Goal: Answer question/provide support: Share knowledge or assist other users

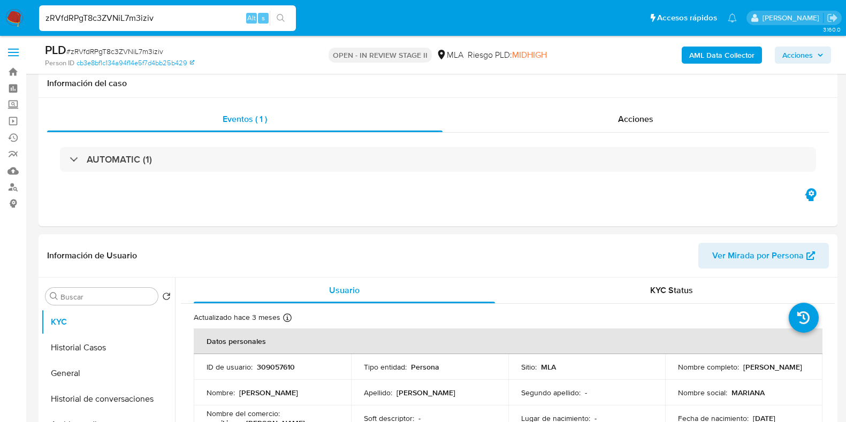
select select "10"
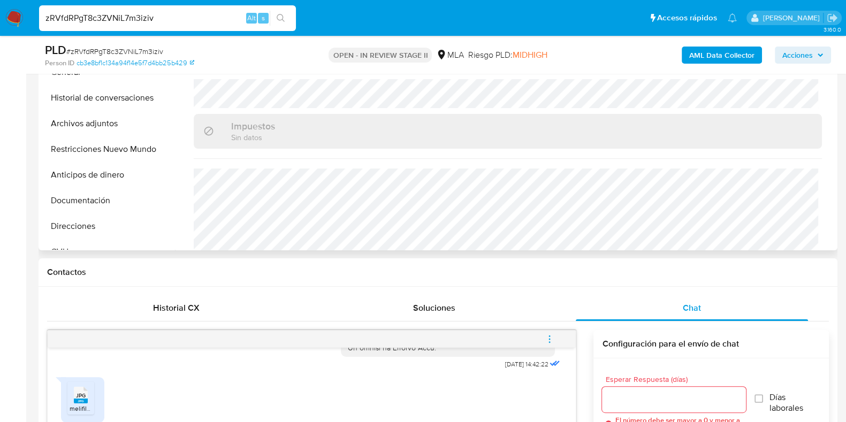
scroll to position [572, 0]
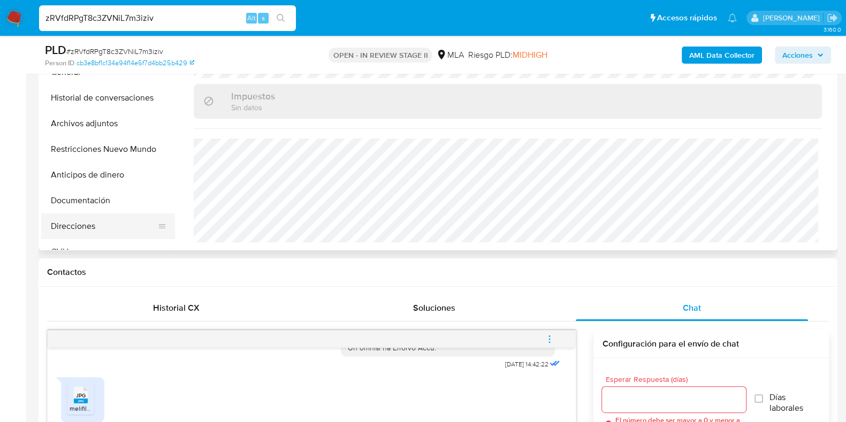
click at [87, 218] on button "Direcciones" at bounding box center [103, 226] width 125 height 26
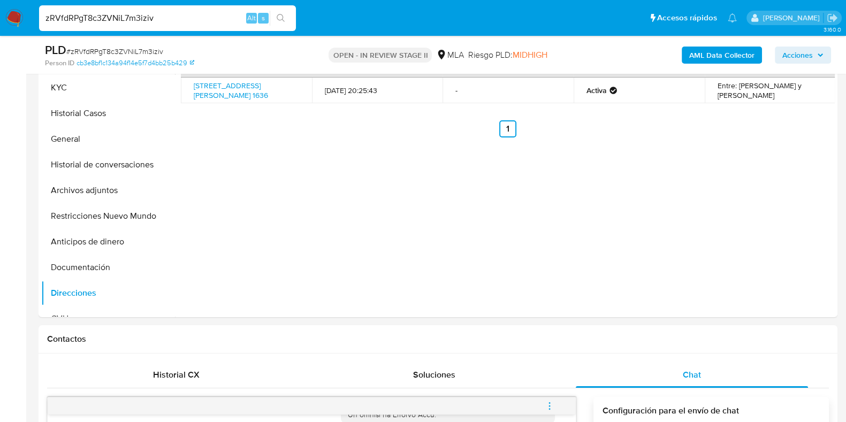
scroll to position [167, 0]
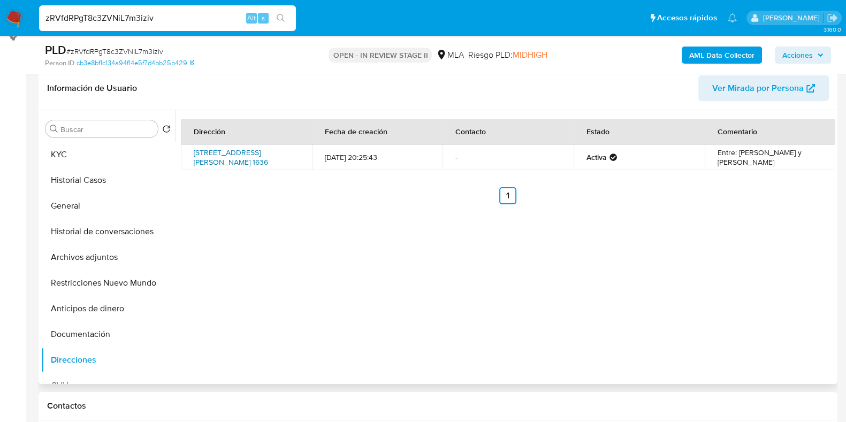
click at [235, 158] on link "[STREET_ADDRESS][PERSON_NAME] 1636" at bounding box center [231, 157] width 74 height 20
click at [88, 149] on button "KYC" at bounding box center [103, 155] width 125 height 26
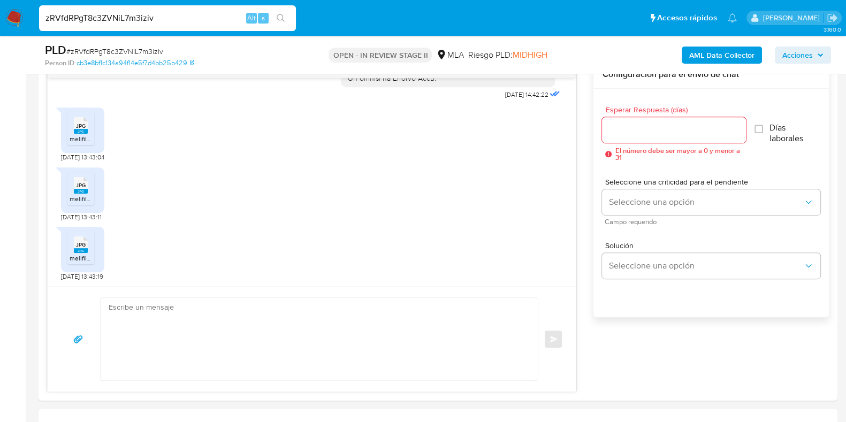
scroll to position [636, 0]
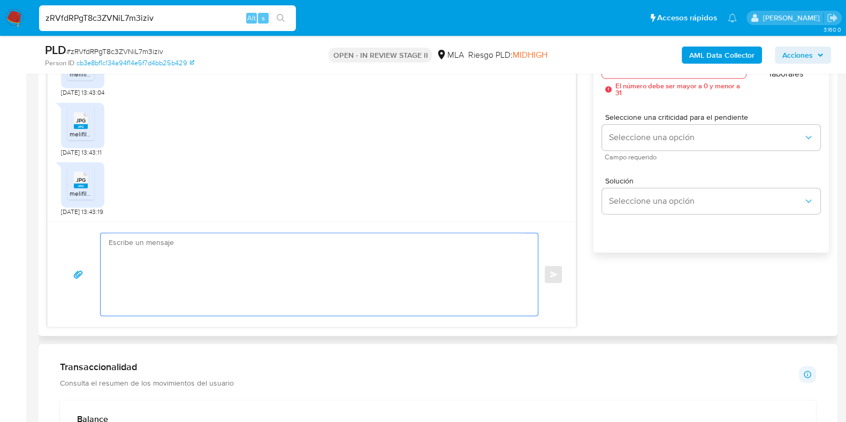
click at [295, 303] on textarea at bounding box center [317, 274] width 416 height 82
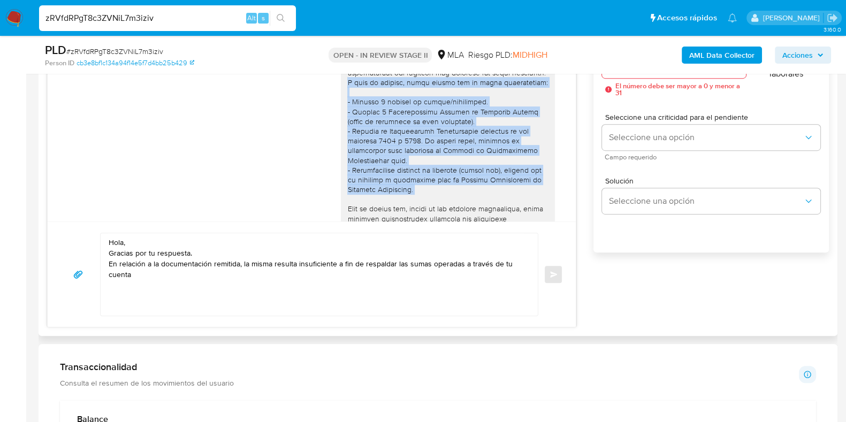
scroll to position [81, 0]
drag, startPoint x: 370, startPoint y: 93, endPoint x: 419, endPoint y: 196, distance: 114.4
click at [419, 196] on div at bounding box center [447, 227] width 201 height 555
click at [368, 90] on div at bounding box center [447, 227] width 201 height 555
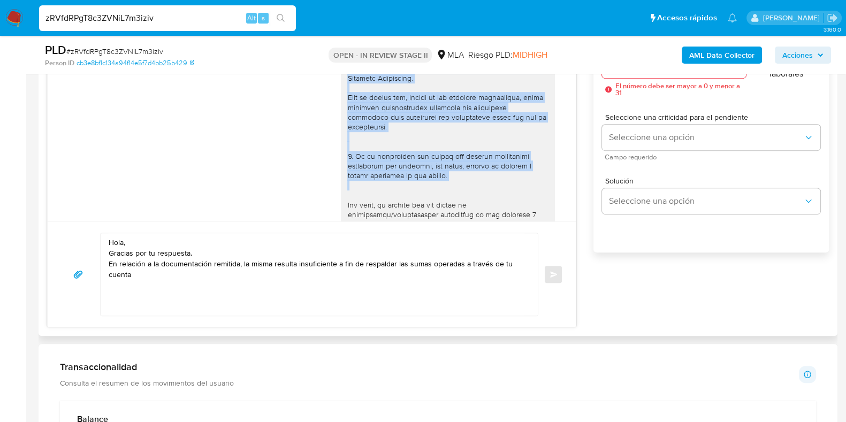
scroll to position [194, 0]
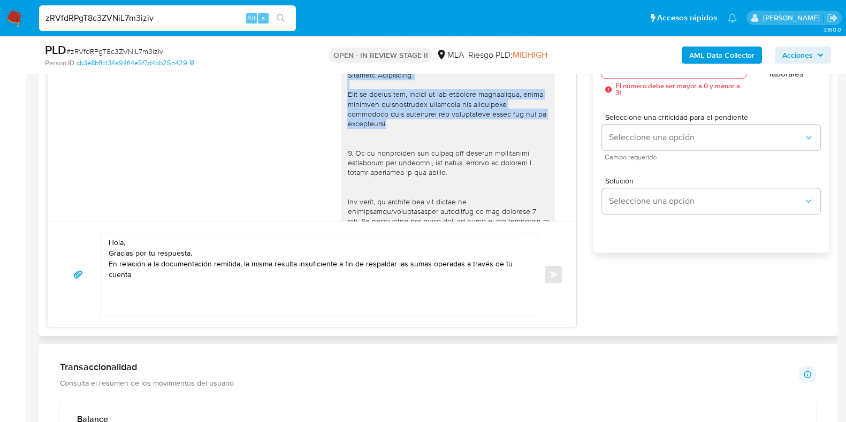
drag, startPoint x: 369, startPoint y: 81, endPoint x: 398, endPoint y: 135, distance: 60.8
click at [398, 135] on div at bounding box center [447, 114] width 201 height 555
copy div "A modo de ejemplo, podés enviar uno de estos comprobantes: - Últimos 3 recibos …"
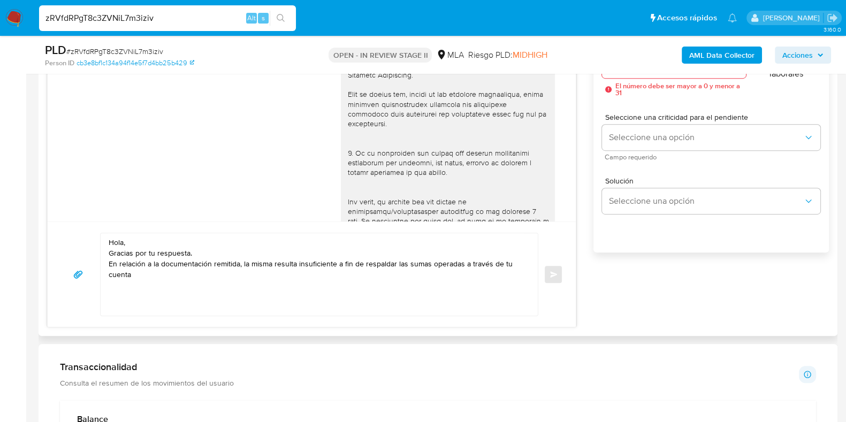
click at [121, 294] on textarea "Hola, Gracias por tu respuesta. En relación a la documentación remitida, la mis…" at bounding box center [317, 274] width 416 height 82
click at [144, 274] on textarea "Hola, Gracias por tu respuesta. En relación a la documentación remitida, la mis…" at bounding box center [317, 274] width 416 height 82
paste textarea "A modo de ejemplo, podés enviar uno de estos comprobantes: - Últimos 3 recibos …"
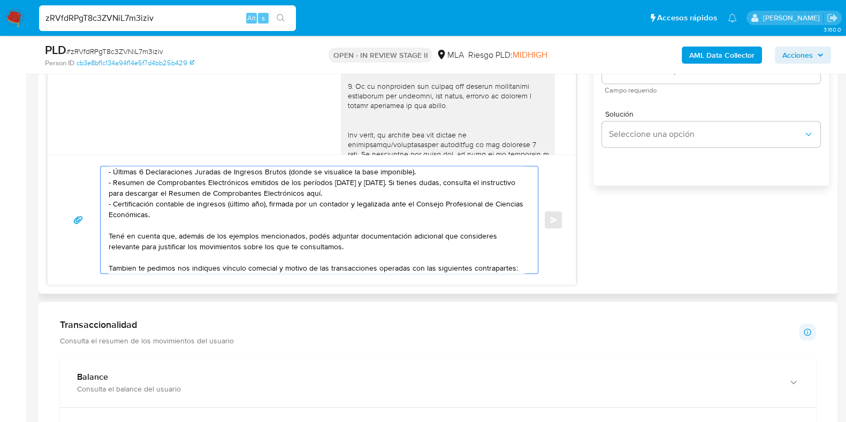
scroll to position [89, 0]
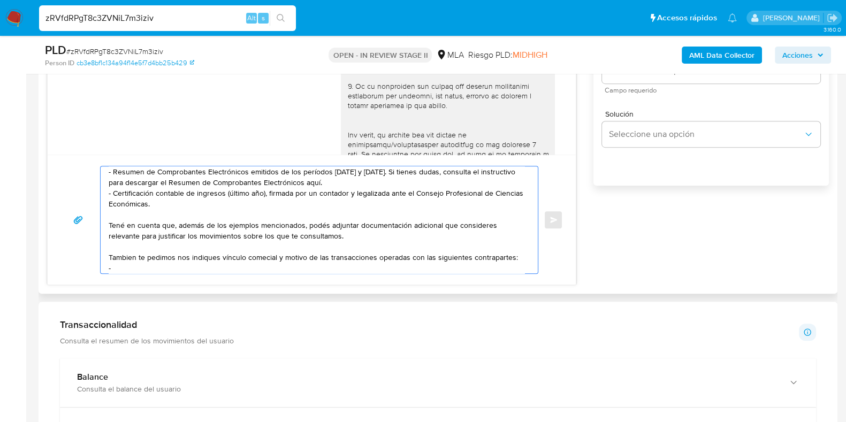
click at [128, 256] on textarea "Hola, Gracias por tu respuesta. En relación a la documentación remitida, la mis…" at bounding box center [317, 219] width 416 height 107
click at [267, 256] on textarea "Hola, Gracias por tu respuesta. En relación a la documentación remitida, la mis…" at bounding box center [317, 219] width 416 height 107
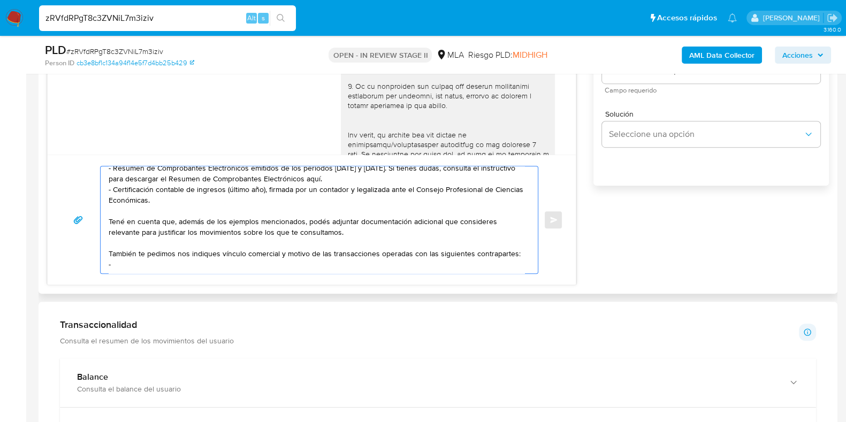
scroll to position [104, 0]
click at [142, 261] on textarea "Hola, Gracias por tu respuesta. En relación a la documentación remitida, la mis…" at bounding box center [317, 219] width 416 height 107
paste textarea "[PERSON_NAME]"
paste textarea "20230618950"
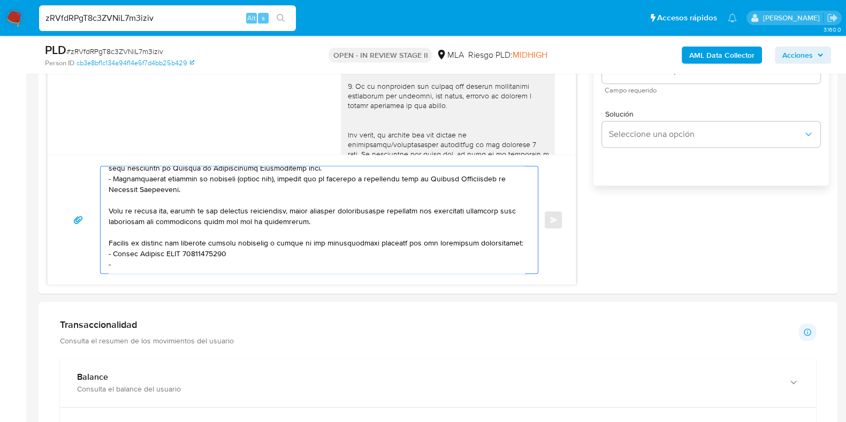
paste textarea "[PERSON_NAME]"
drag, startPoint x: 263, startPoint y: 265, endPoint x: 180, endPoint y: 265, distance: 82.9
click at [180, 265] on textarea at bounding box center [317, 219] width 416 height 107
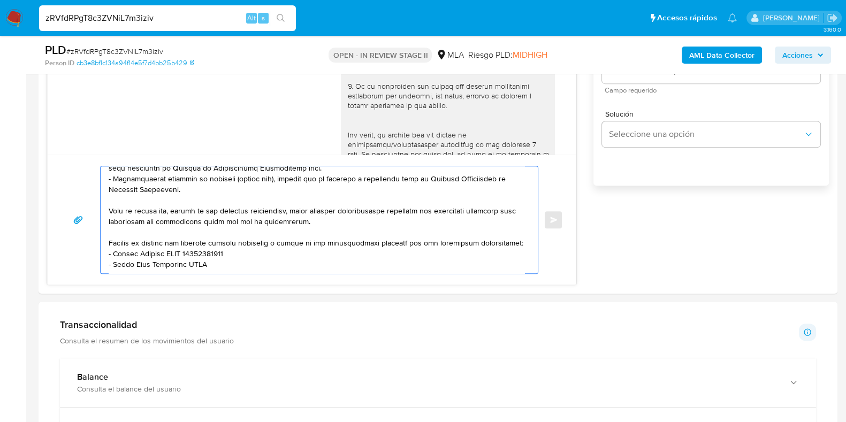
paste textarea "27366576199"
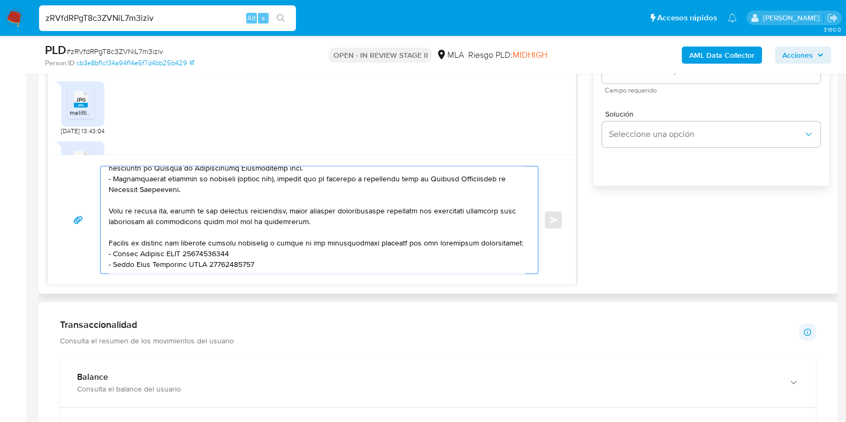
scroll to position [394, 0]
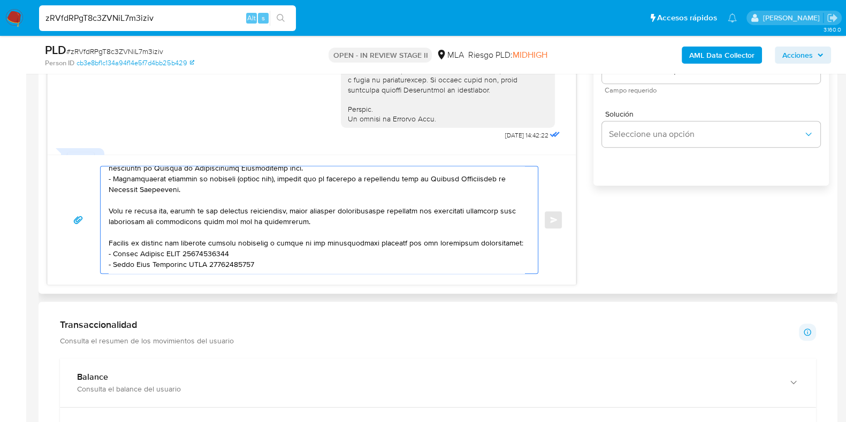
paste textarea "Aguardamos tu respuesta. Saludos, Equipo [PERSON_NAME] Pago."
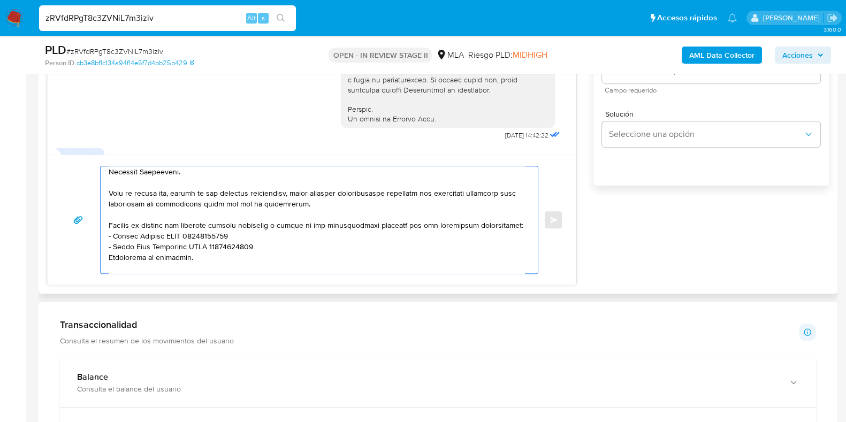
scroll to position [164, 0]
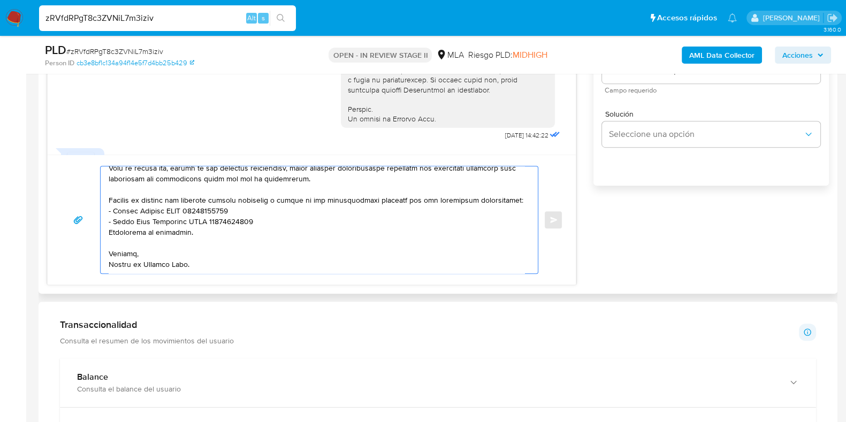
click at [109, 223] on textarea at bounding box center [317, 219] width 416 height 107
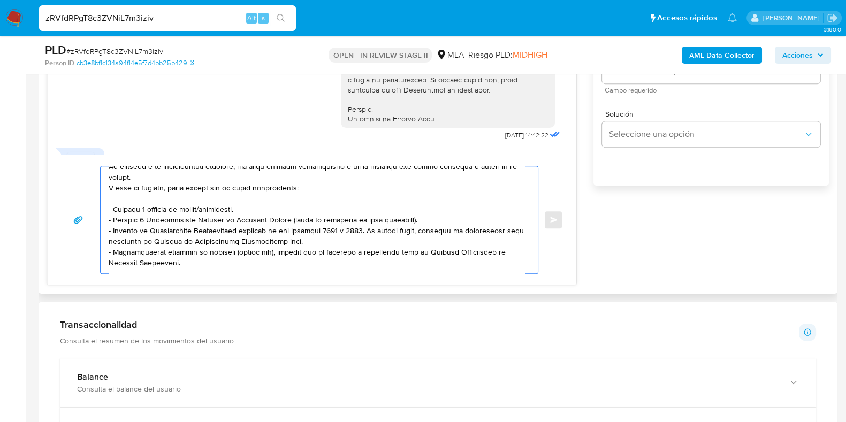
scroll to position [0, 0]
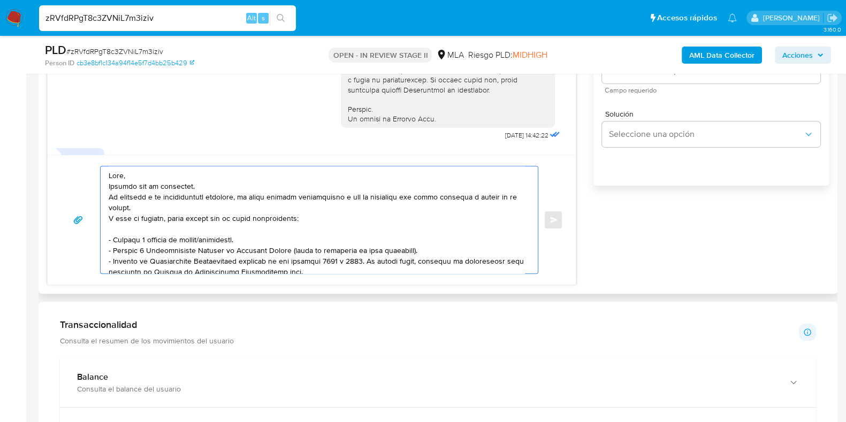
click at [148, 221] on textarea at bounding box center [317, 219] width 416 height 107
click at [133, 224] on textarea at bounding box center [317, 219] width 416 height 107
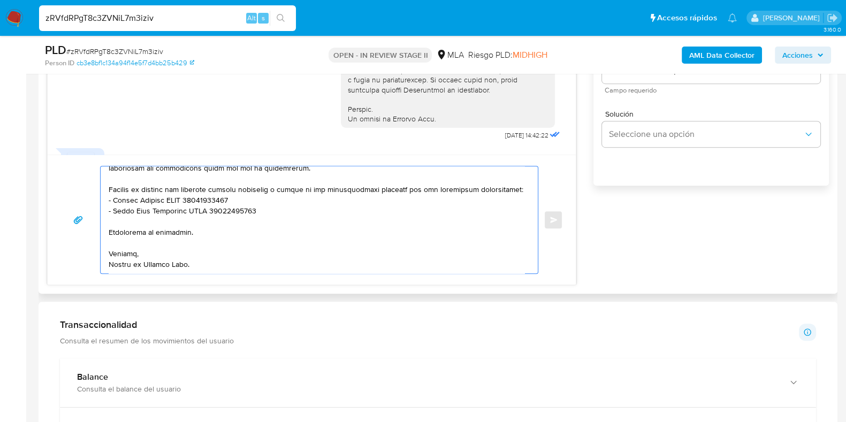
scroll to position [168, 0]
click at [123, 226] on textarea at bounding box center [317, 219] width 416 height 107
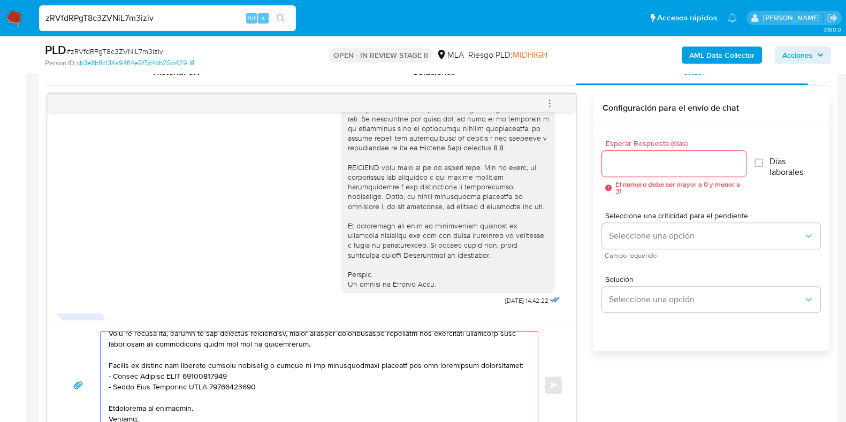
scroll to position [502, 0]
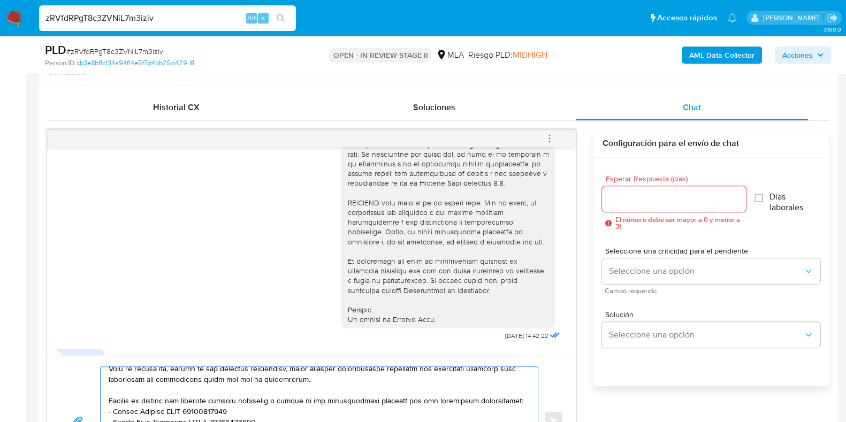
type textarea "Lore, Ipsumdo sit am consectet. Ad elitsedd e te incididuntutl etdolore, ma ali…"
click at [635, 196] on input "Esperar Respuesta (días)" at bounding box center [673, 199] width 143 height 14
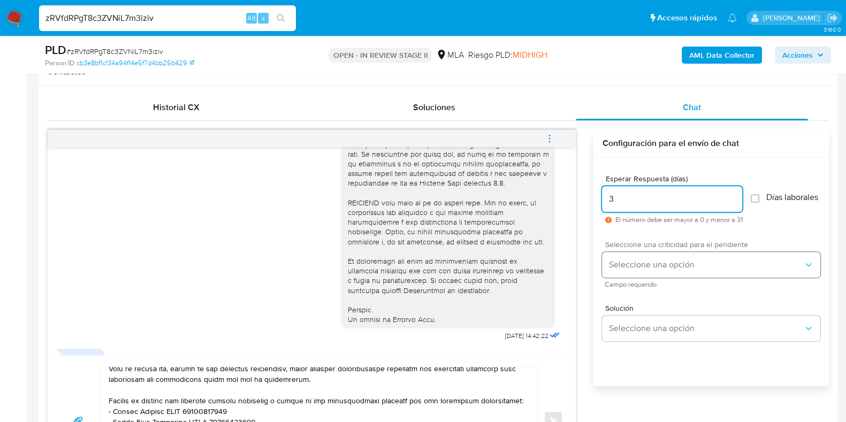
type input "3"
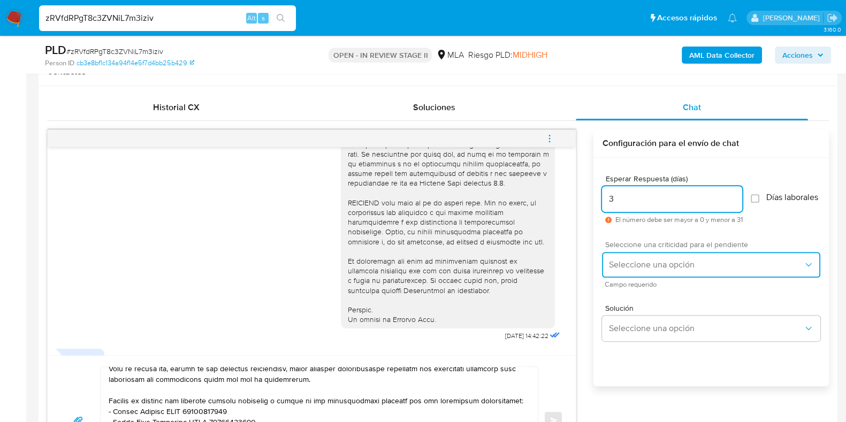
click at [660, 267] on span "Seleccione una opción" at bounding box center [705, 264] width 195 height 11
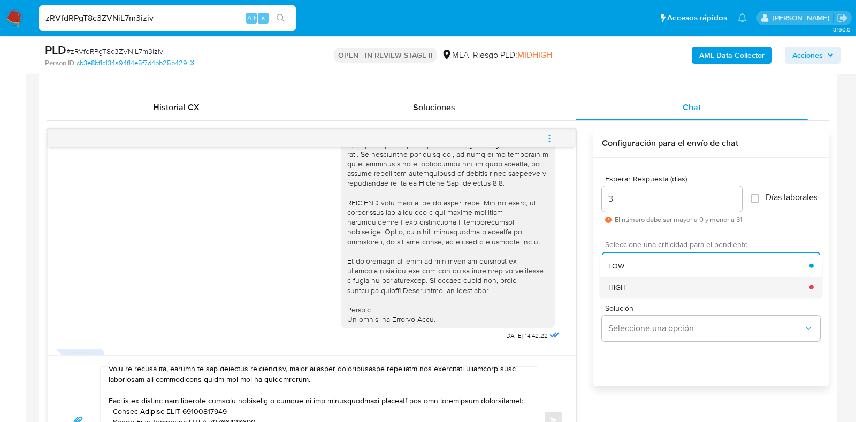
click at [660, 291] on div "HIGH" at bounding box center [708, 286] width 201 height 21
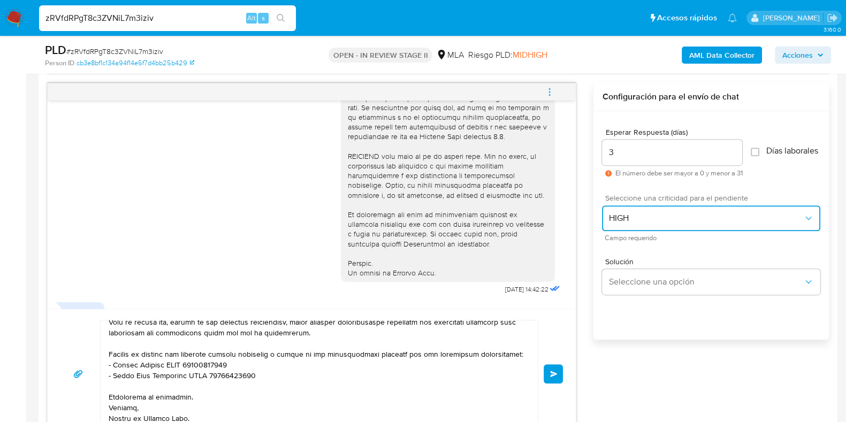
scroll to position [569, 0]
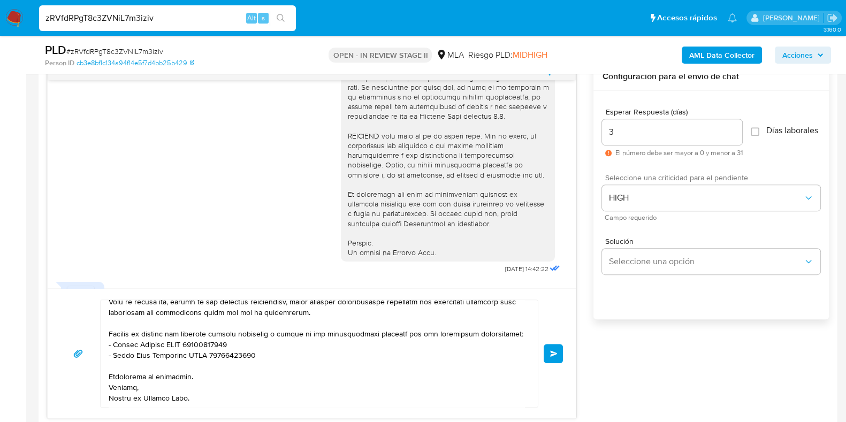
click at [558, 348] on button "Enviar" at bounding box center [553, 353] width 19 height 19
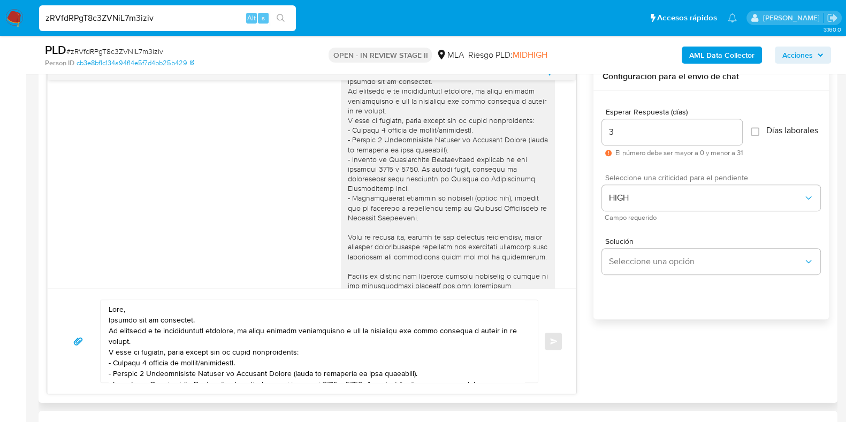
scroll to position [861, 0]
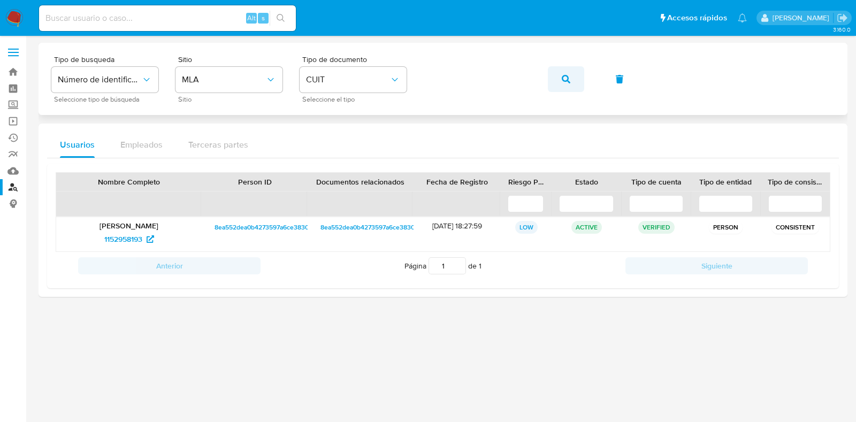
click at [577, 78] on button "button" at bounding box center [566, 79] width 36 height 26
click at [119, 235] on span "248300950" at bounding box center [123, 239] width 40 height 17
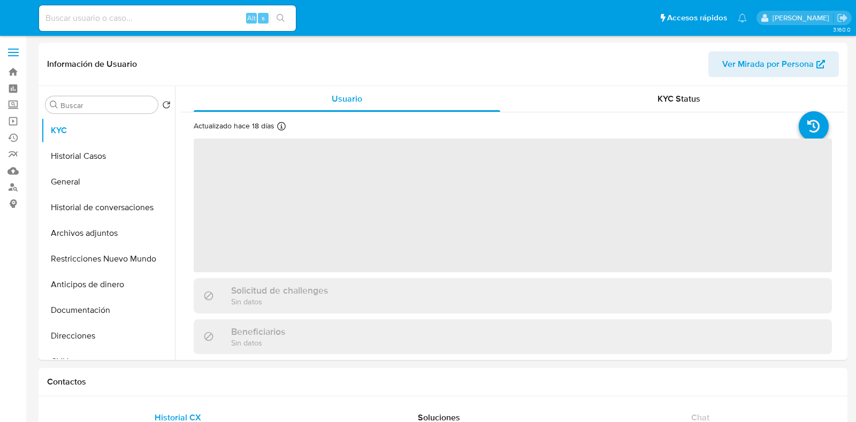
select select "10"
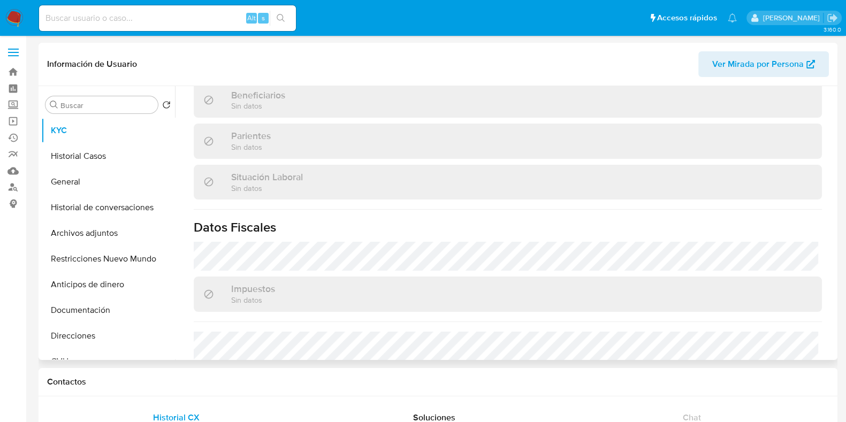
scroll to position [534, 0]
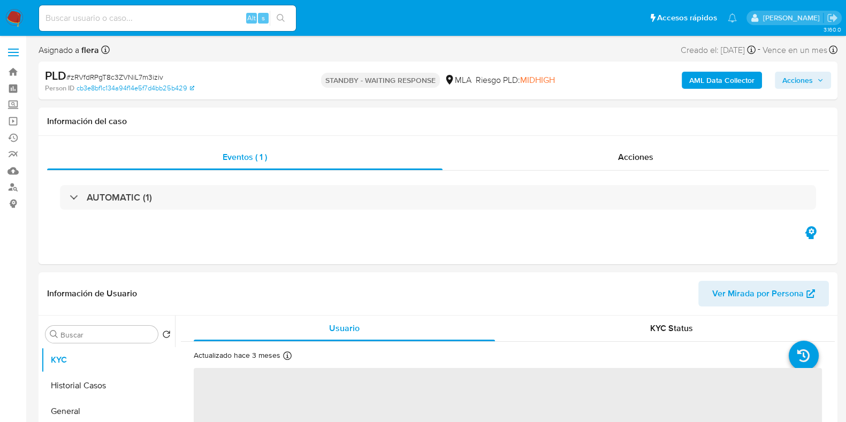
select select "10"
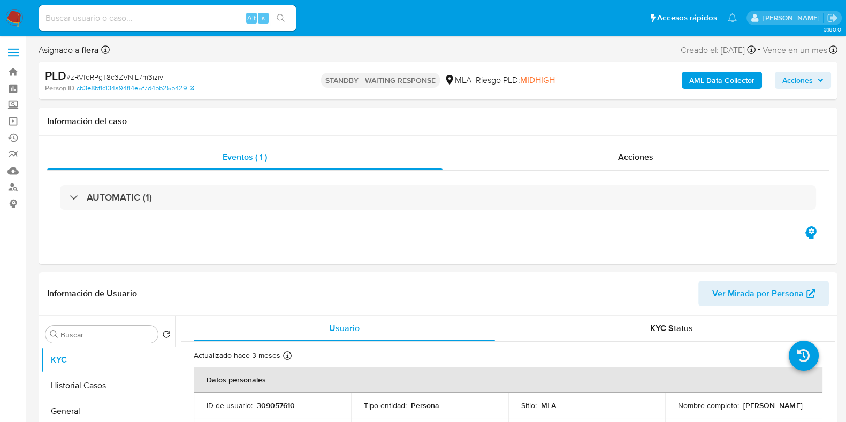
click at [136, 19] on input at bounding box center [167, 18] width 257 height 14
paste input "3VQS3WfSgoofwMX3Pz1VAm1g"
type input "3VQS3WfSgoofwMX3Pz1VAm1g"
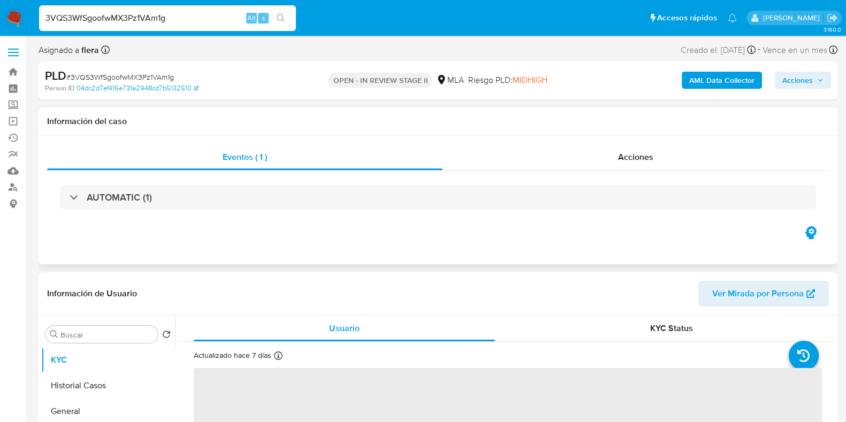
select select "10"
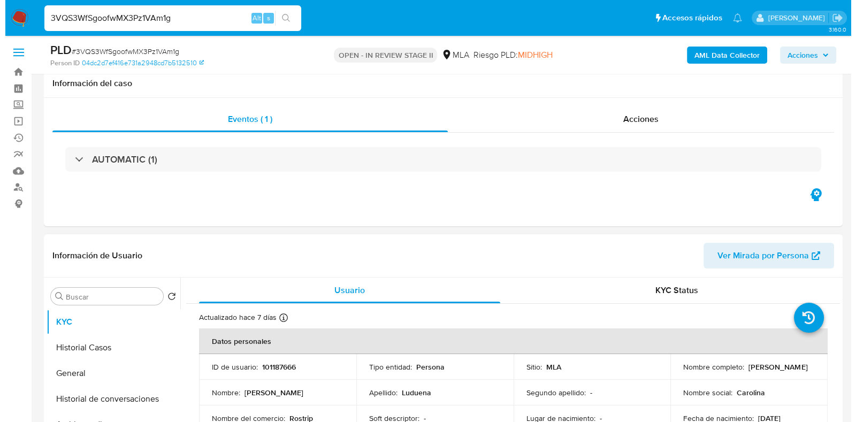
scroll to position [133, 0]
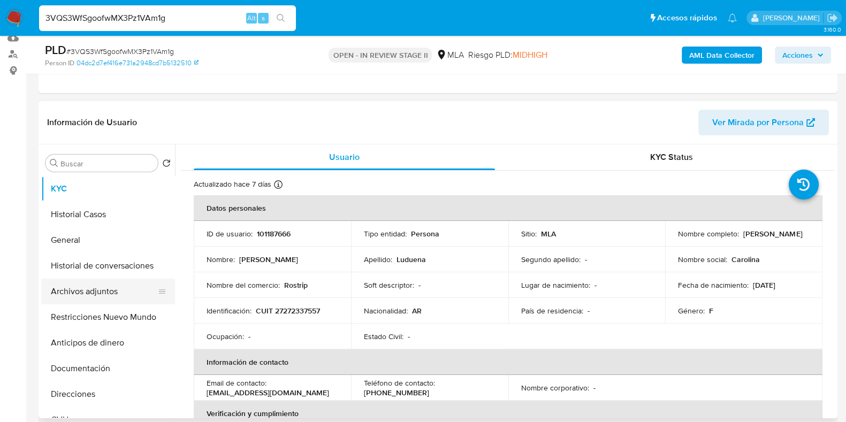
click at [95, 284] on button "Archivos adjuntos" at bounding box center [103, 292] width 125 height 26
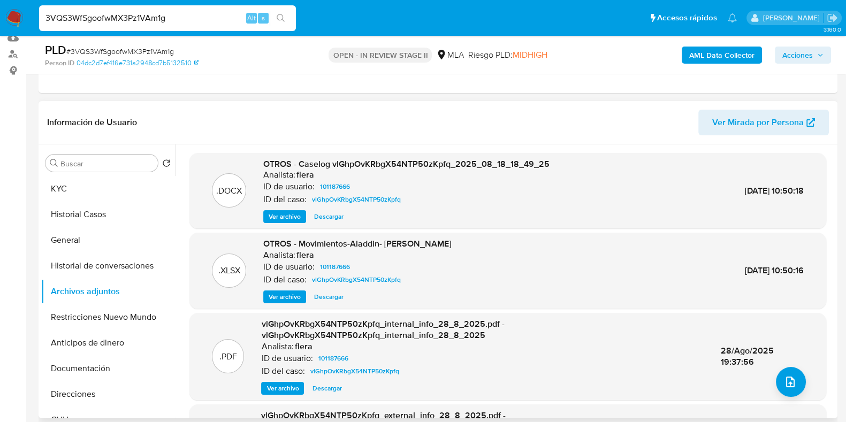
click at [290, 213] on span "Ver archivo" at bounding box center [285, 216] width 32 height 11
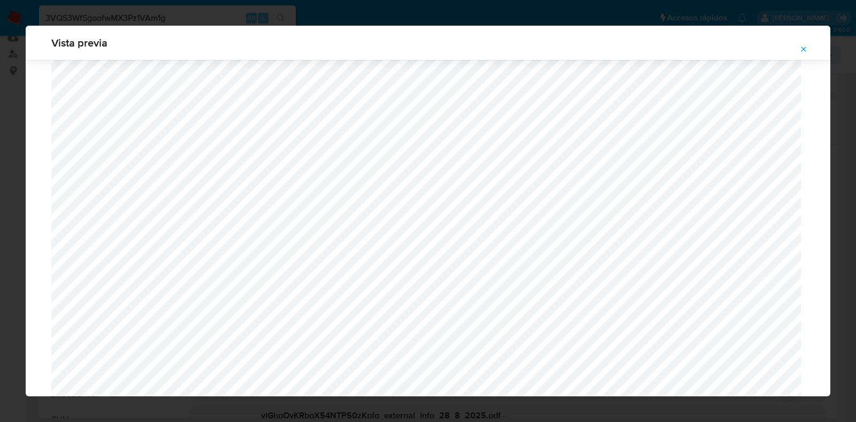
scroll to position [313, 0]
click at [808, 52] on button "Attachment preview" at bounding box center [804, 49] width 24 height 17
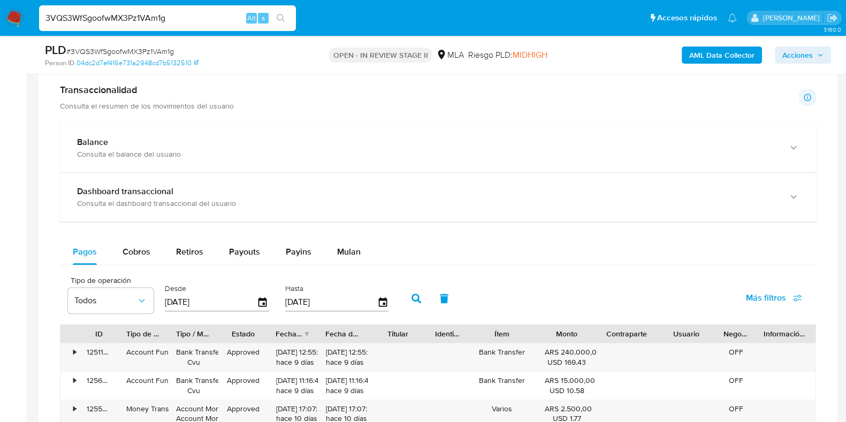
scroll to position [869, 0]
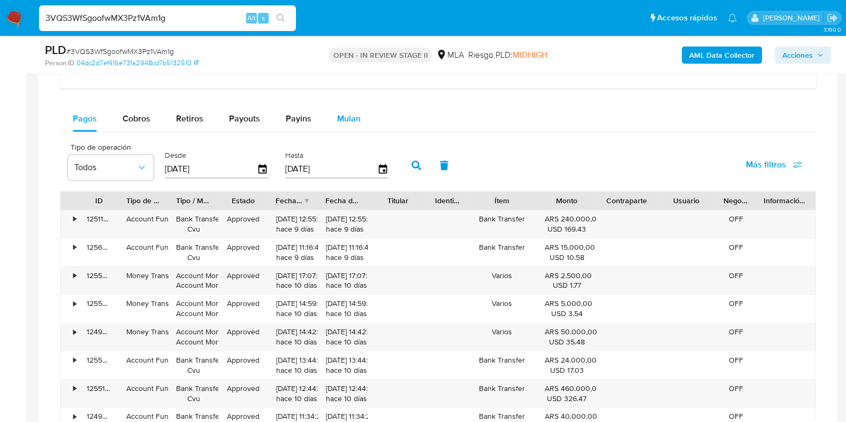
click at [345, 106] on div "Mulan" at bounding box center [349, 119] width 24 height 26
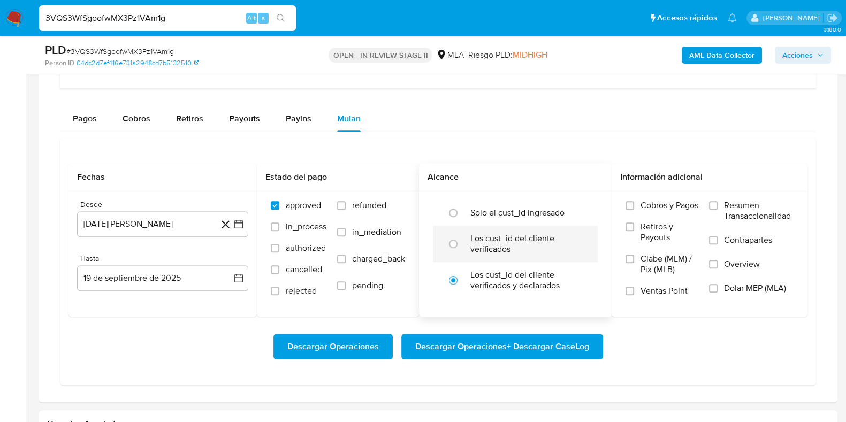
click at [518, 238] on label "Los cust_id del cliente verificados" at bounding box center [526, 243] width 112 height 21
click at [462, 238] on input "radio" at bounding box center [453, 243] width 17 height 17
radio input "true"
click at [758, 284] on span "Dolar MEP (MLA)" at bounding box center [755, 288] width 62 height 11
click at [717, 284] on input "Dolar MEP (MLA)" at bounding box center [713, 288] width 9 height 9
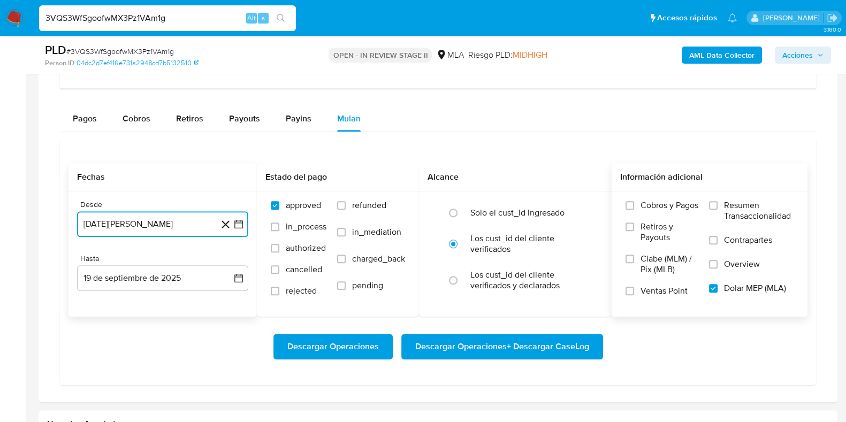
click at [211, 218] on button "19 de agosto de 2024" at bounding box center [162, 224] width 171 height 26
click at [175, 258] on span "agosto 2024" at bounding box center [157, 262] width 49 height 11
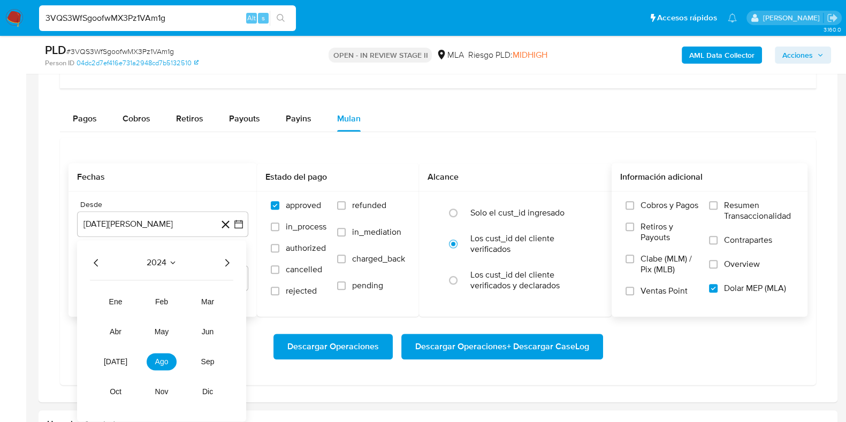
click at [222, 260] on icon "Año siguiente" at bounding box center [226, 262] width 13 height 13
click at [163, 365] on button "ago" at bounding box center [162, 361] width 30 height 17
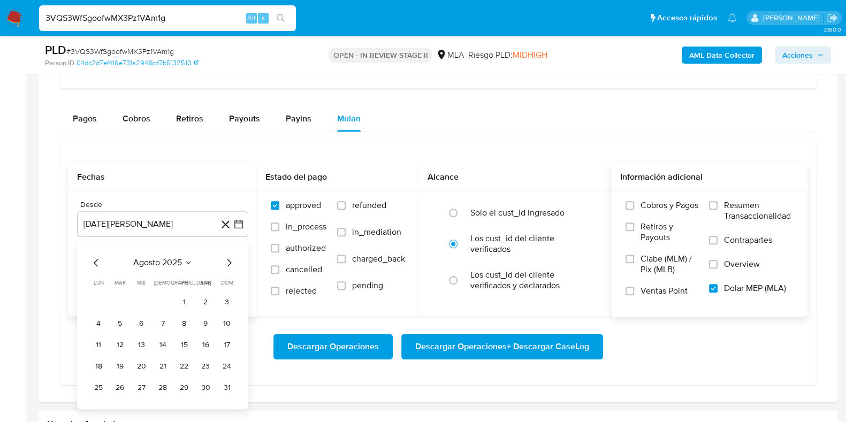
click at [194, 303] on tr "1 2 3" at bounding box center [163, 302] width 146 height 17
click at [187, 299] on button "1" at bounding box center [183, 302] width 17 height 17
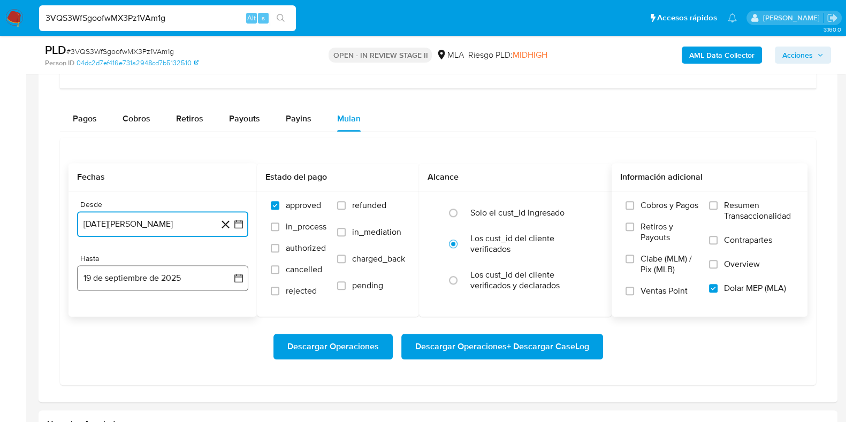
click at [171, 279] on button "19 de septiembre de 2025" at bounding box center [162, 278] width 171 height 26
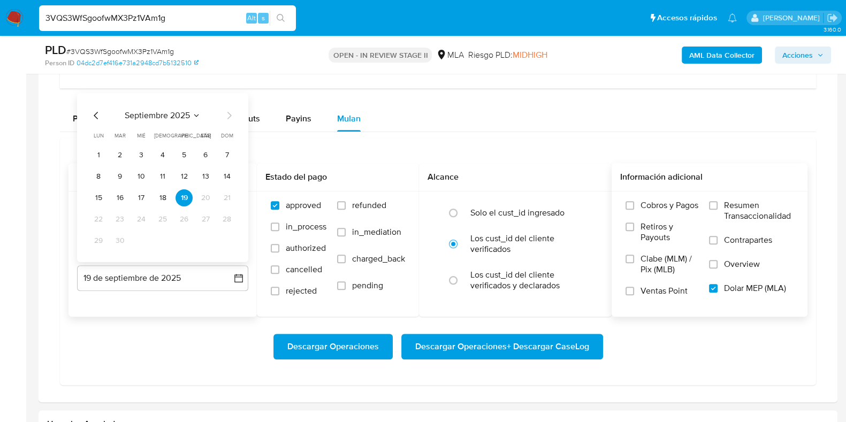
click at [168, 117] on span "septiembre 2025" at bounding box center [157, 115] width 65 height 11
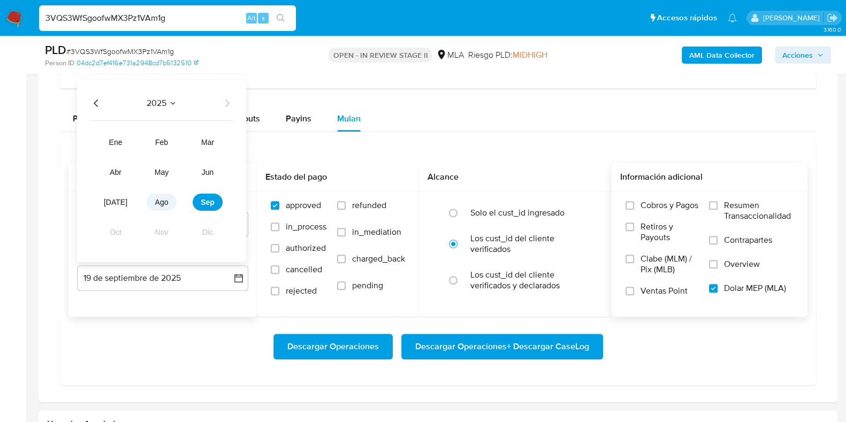
click at [164, 199] on span "ago" at bounding box center [161, 202] width 13 height 9
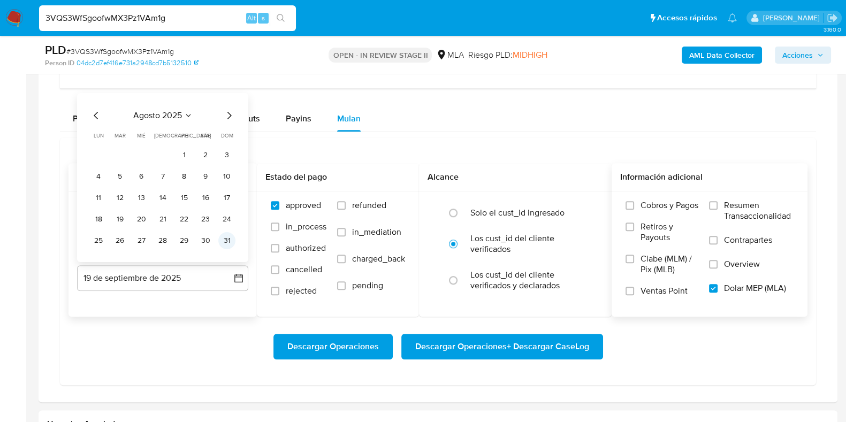
click at [227, 239] on button "31" at bounding box center [226, 240] width 17 height 17
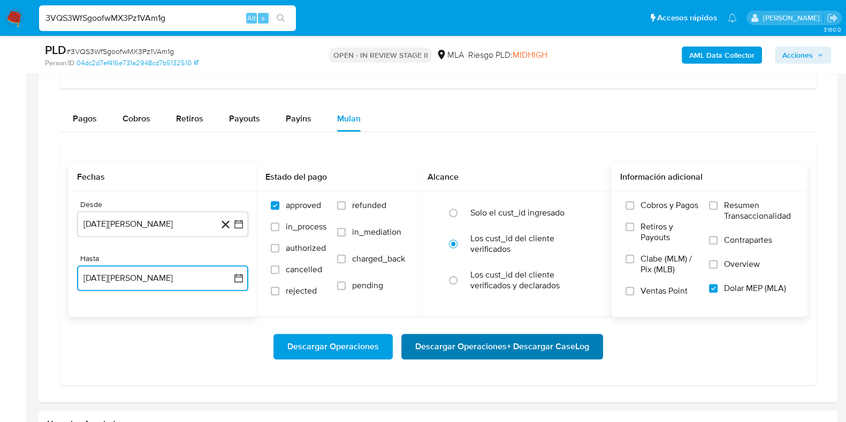
click at [519, 343] on span "Descargar Operaciones + Descargar CaseLog" at bounding box center [502, 347] width 174 height 24
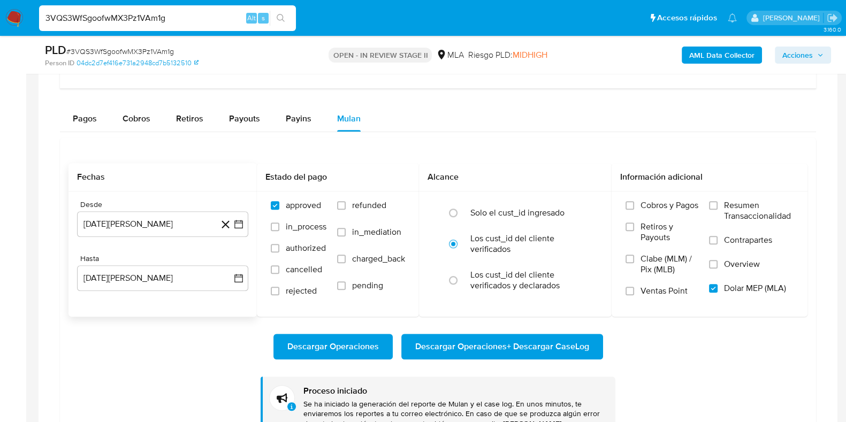
click at [121, 24] on input "3VQS3WfSgoofwMX3Pz1VAm1g" at bounding box center [167, 18] width 257 height 14
paste input "c21Y9FyrGDt5lC3l1W10uf3W"
type input "c21Y9FyrGDt5lC3l1W10uf3W"
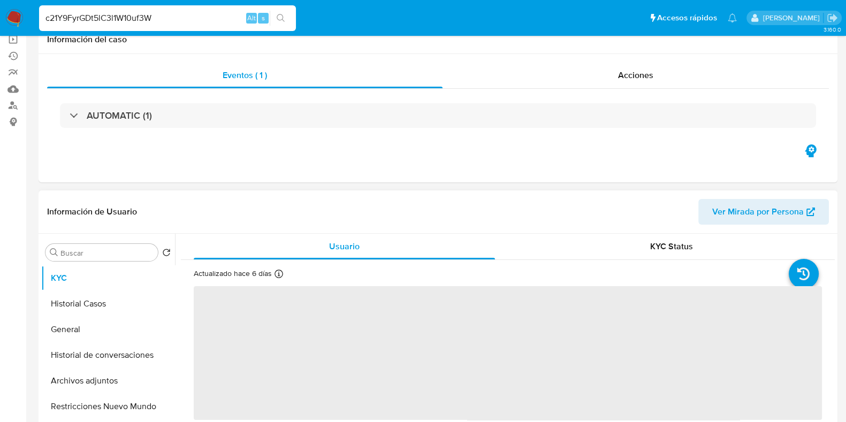
select select "10"
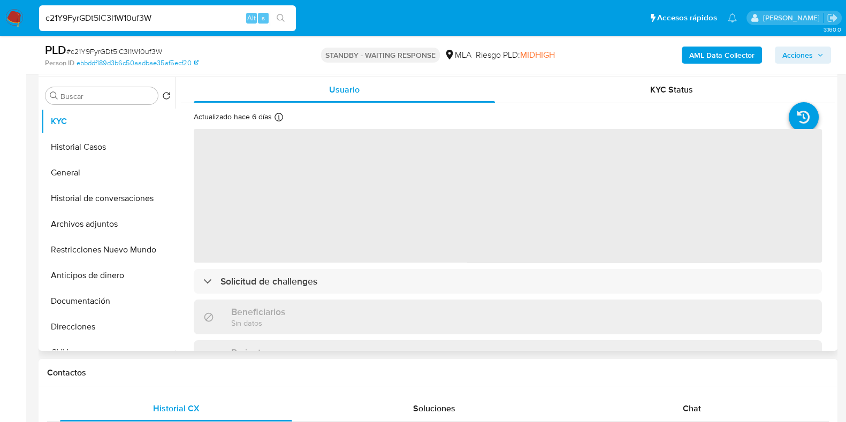
scroll to position [133, 0]
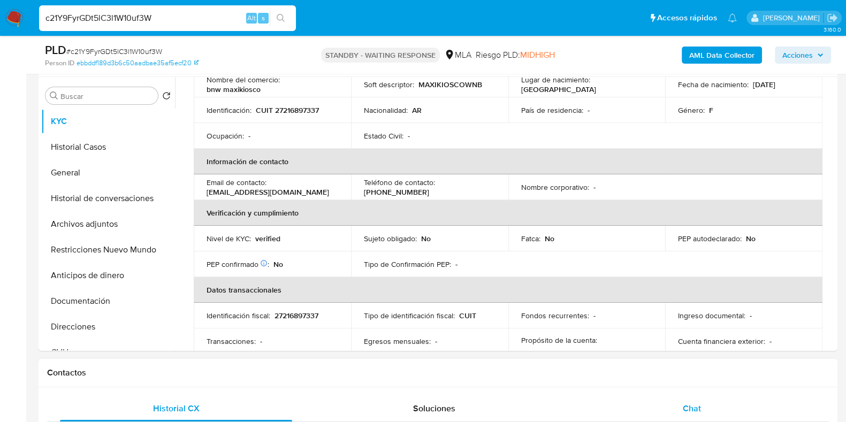
click at [703, 416] on div "Chat" at bounding box center [692, 409] width 232 height 26
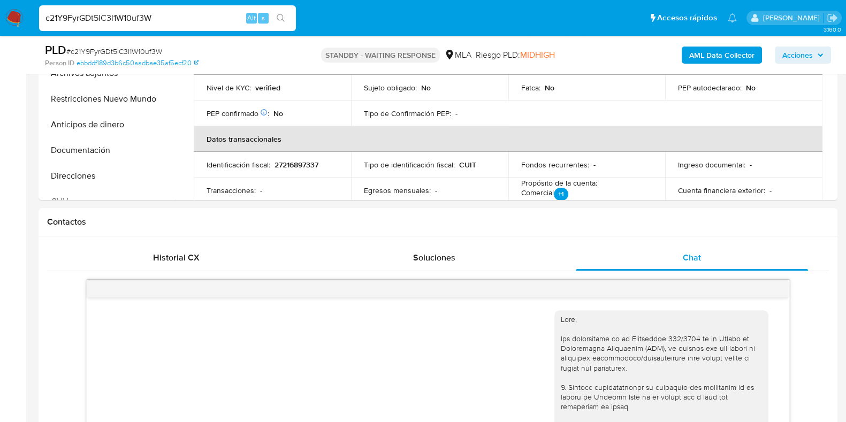
scroll to position [250, 0]
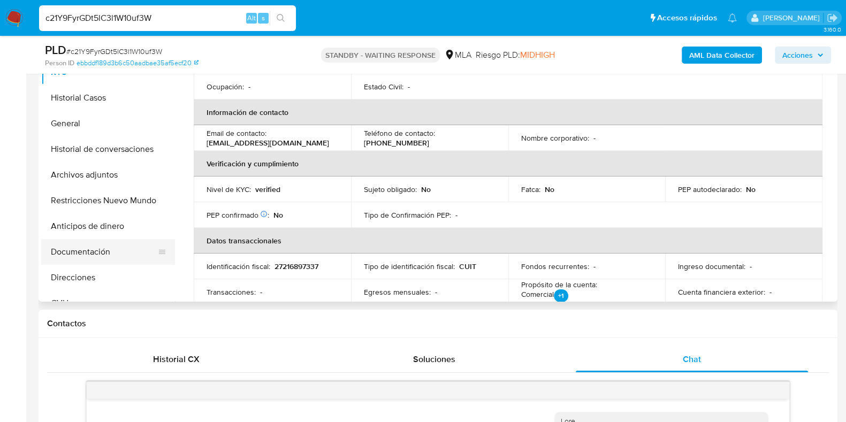
click at [144, 258] on button "Documentación" at bounding box center [103, 252] width 125 height 26
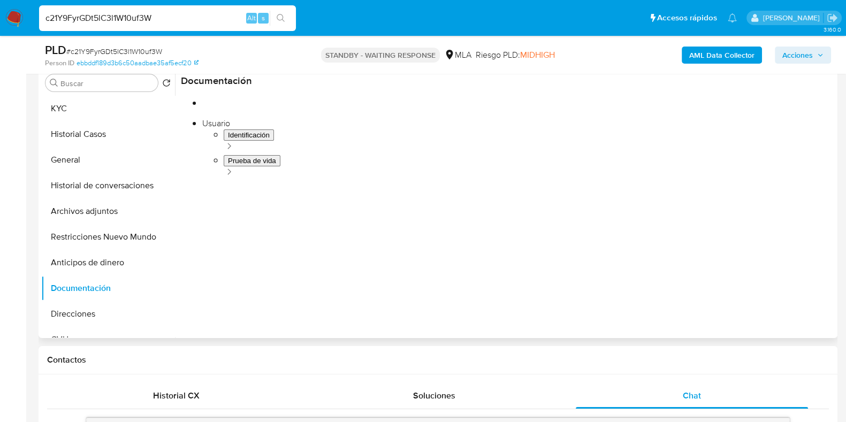
scroll to position [183, 0]
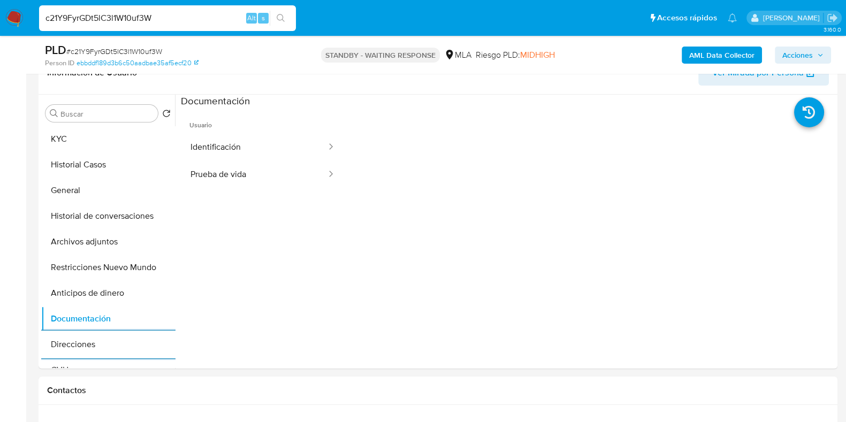
click at [101, 20] on input "c21Y9FyrGDt5lC3l1W10uf3W" at bounding box center [167, 18] width 257 height 14
paste input "zAbb6kRBUaZf6wTdWYet4c5K"
type input "zAbb6kRBUaZf6wTdWYet4c5K"
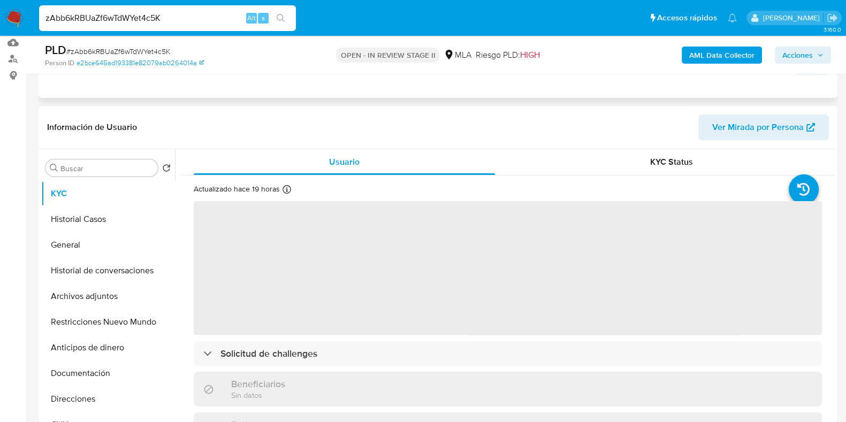
scroll to position [201, 0]
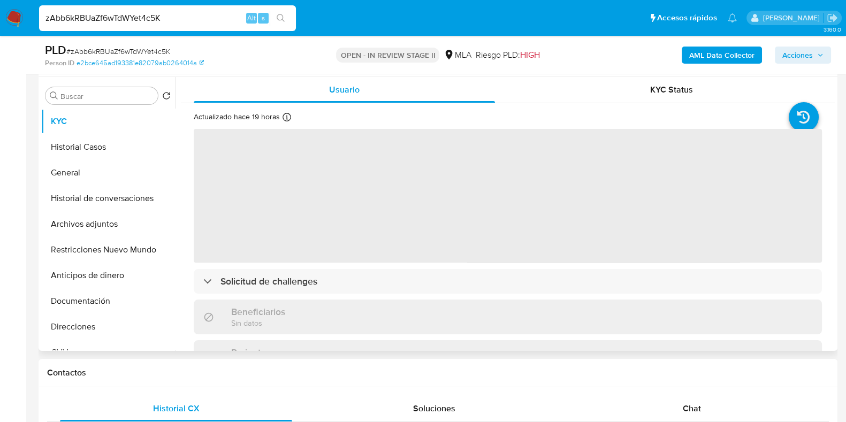
select select "10"
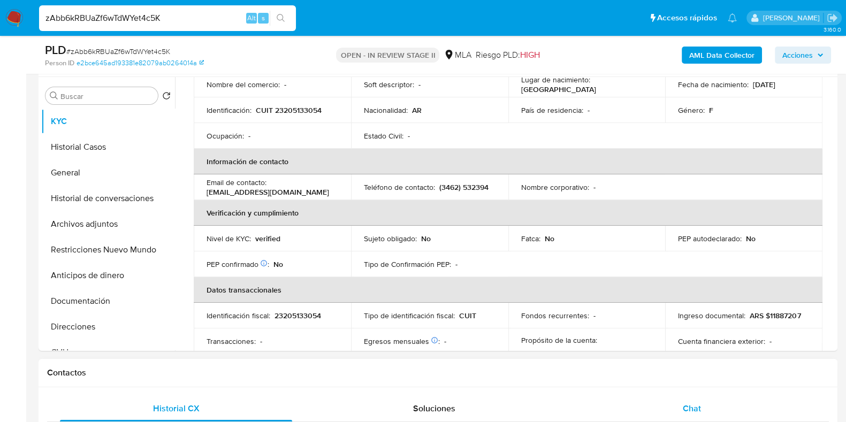
click at [700, 414] on div "Chat" at bounding box center [692, 409] width 232 height 26
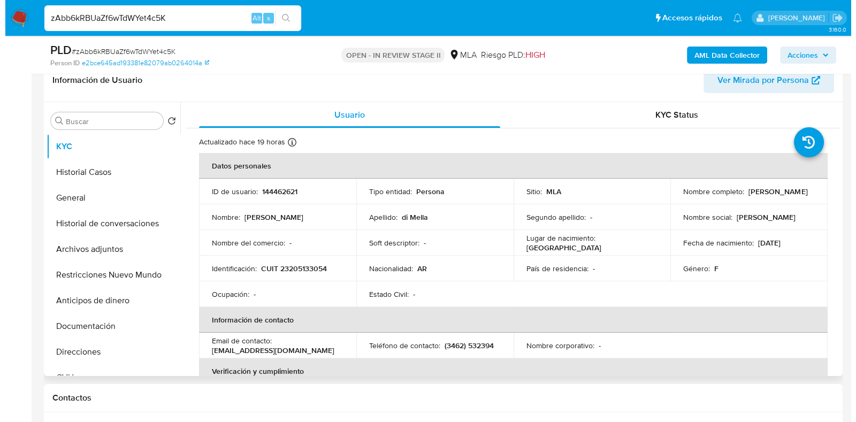
scroll to position [66, 0]
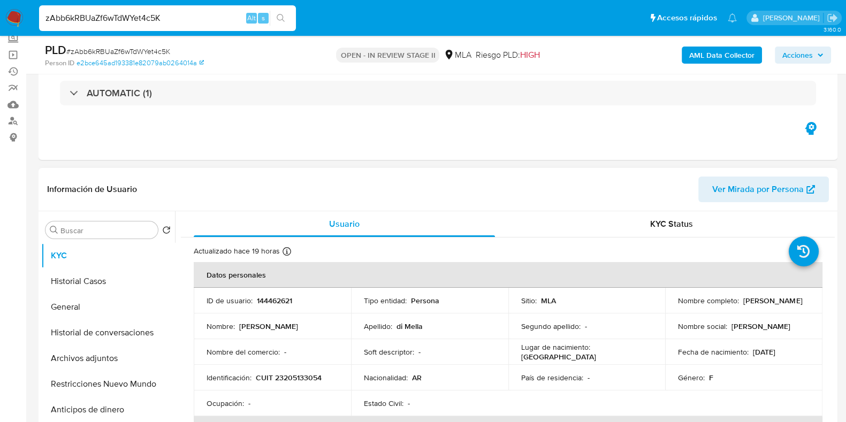
click at [285, 303] on p "144462621" at bounding box center [274, 301] width 35 height 10
copy p "144462621"
drag, startPoint x: 783, startPoint y: 303, endPoint x: 673, endPoint y: 303, distance: 110.2
click at [673, 303] on td "Nombre completo : Jorgelina Maria Victoria di Mella" at bounding box center [743, 301] width 157 height 26
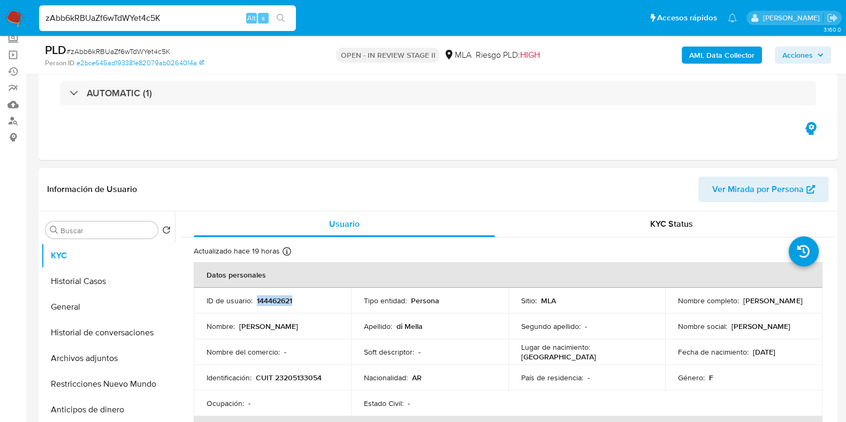
copy p "Jorgelina Maria Victoria di Mella"
click at [720, 61] on b "AML Data Collector" at bounding box center [721, 55] width 65 height 17
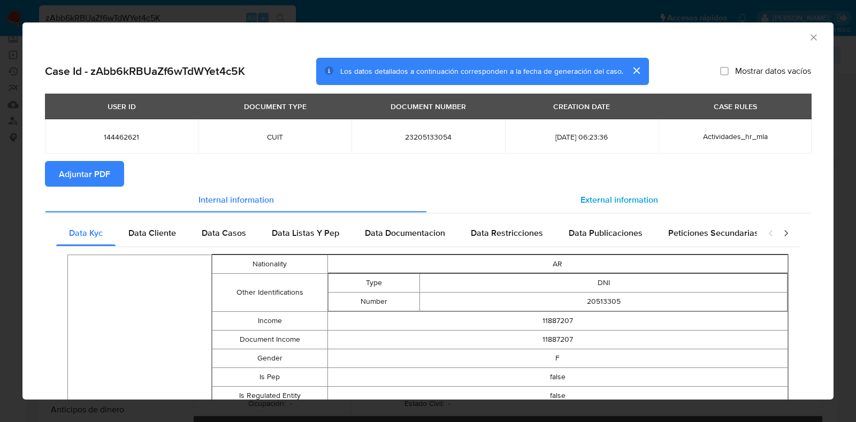
click at [593, 188] on div "External information" at bounding box center [619, 200] width 384 height 26
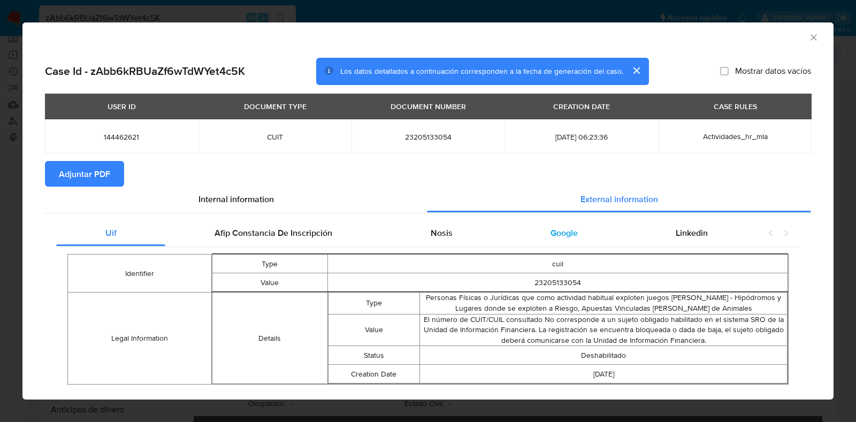
scroll to position [23, 0]
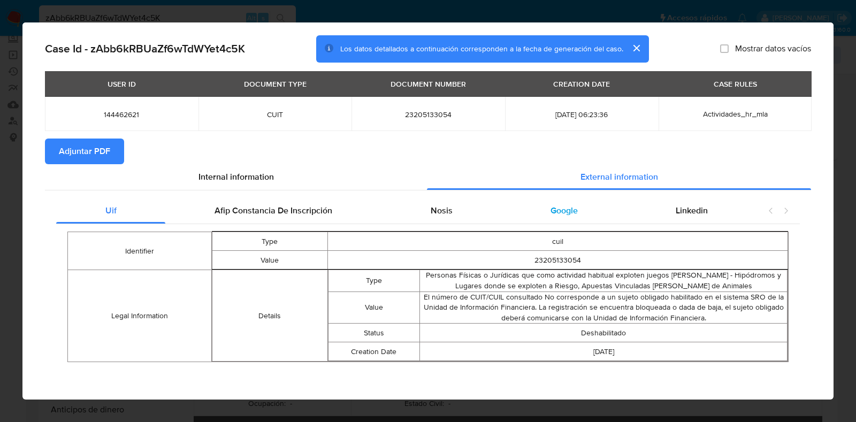
click at [559, 219] on div "Google" at bounding box center [563, 211] width 125 height 26
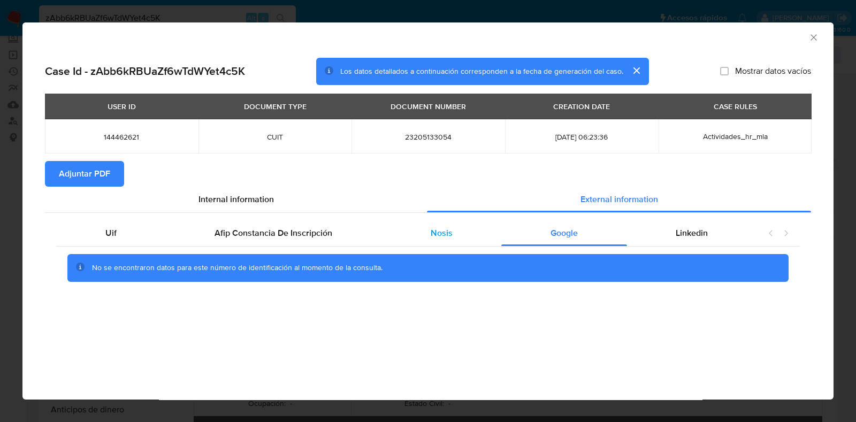
click at [433, 232] on span "Nosis" at bounding box center [442, 233] width 22 height 12
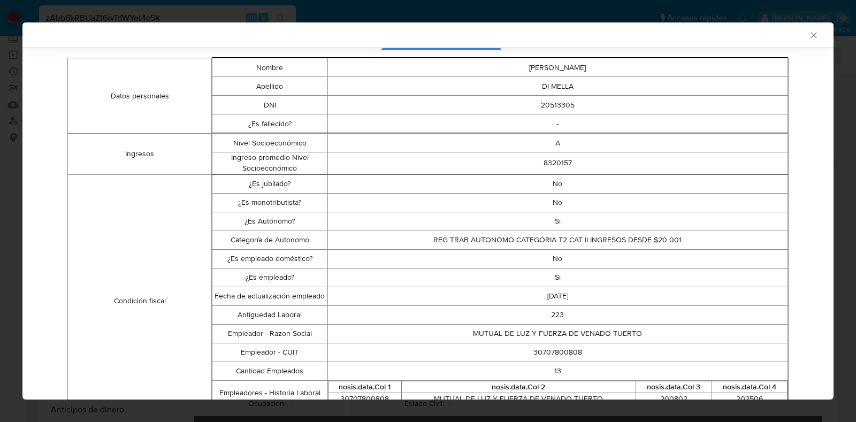
scroll to position [265, 0]
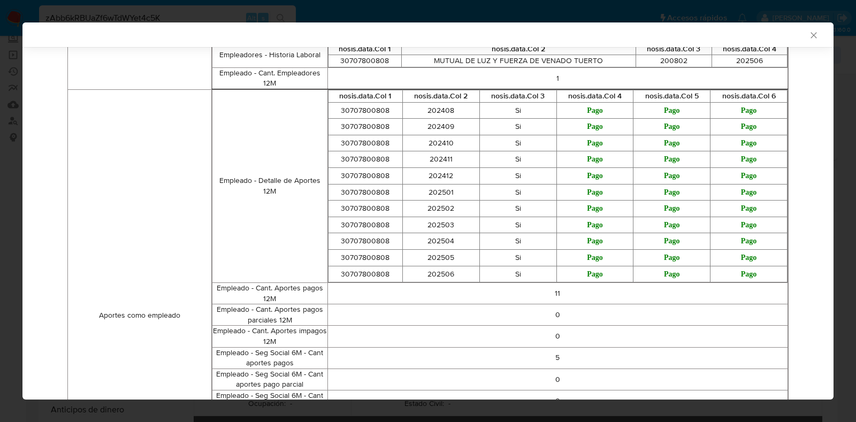
click at [379, 235] on td "30707800808" at bounding box center [365, 241] width 75 height 17
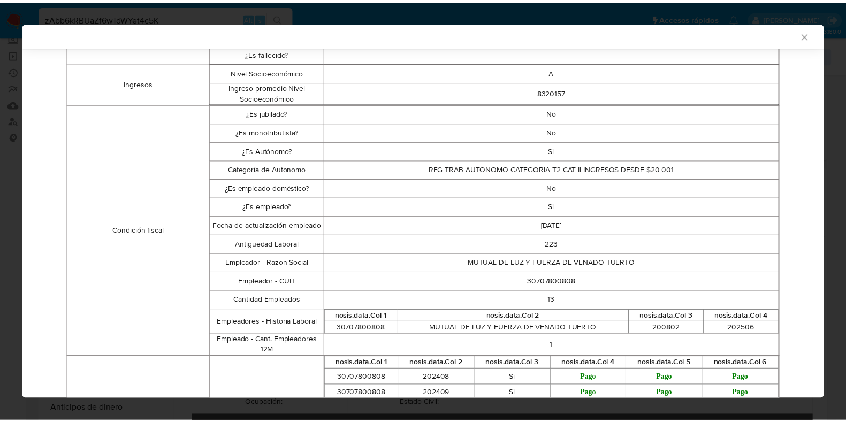
scroll to position [64, 0]
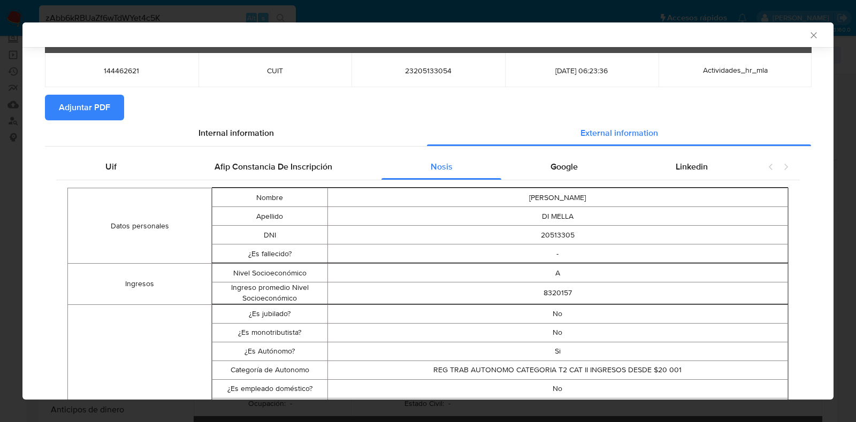
click at [106, 113] on span "Adjuntar PDF" at bounding box center [84, 108] width 51 height 24
click at [808, 35] on icon "Cerrar ventana" at bounding box center [813, 35] width 11 height 11
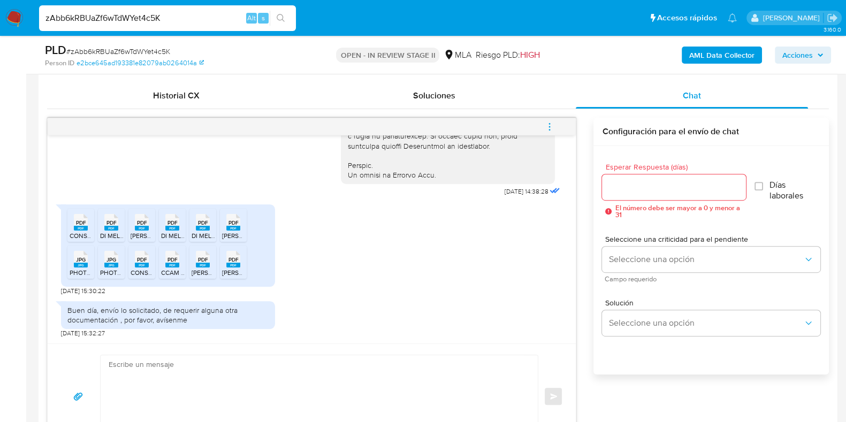
scroll to position [534, 0]
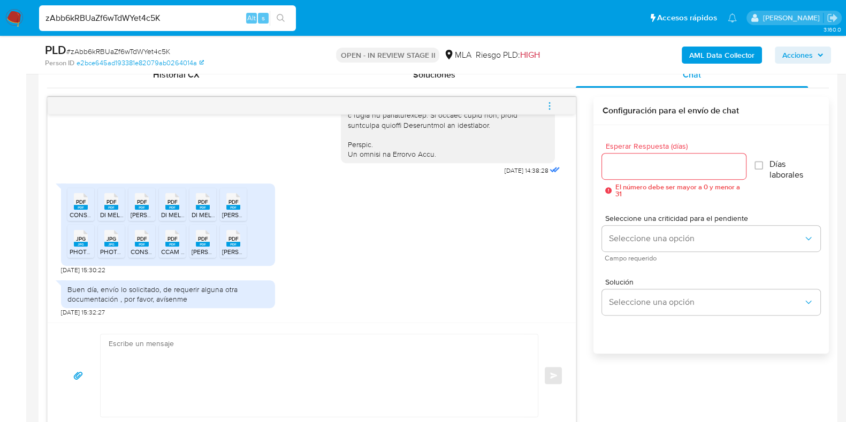
click at [78, 210] on span "CONSTANCIA INSCRIPCION CM.pdf" at bounding box center [121, 214] width 103 height 9
click at [109, 210] on span "DI MELLA - F.711 - AC GPH 2024.pdf" at bounding box center [150, 214] width 101 height 9
click at [134, 211] on span "DIMELLA - DJ ANUAL IIBB 2024.pdf" at bounding box center [194, 214] width 126 height 9
drag, startPoint x: 168, startPoint y: 210, endPoint x: 190, endPoint y: 208, distance: 22.0
click at [168, 210] on icon "PDF" at bounding box center [172, 201] width 14 height 19
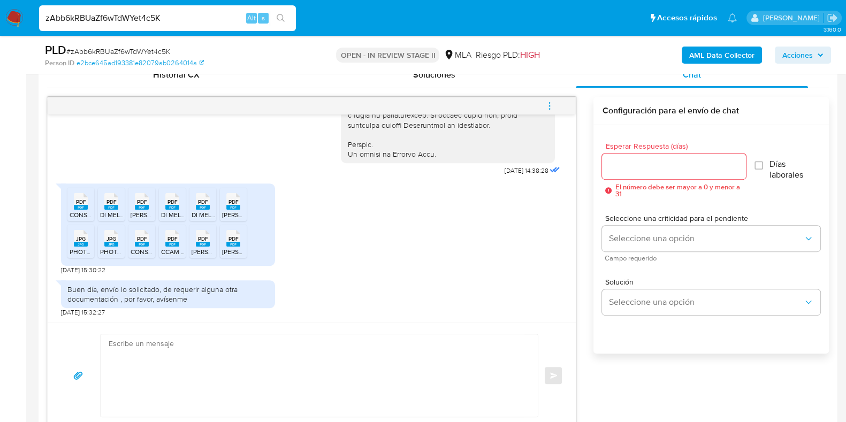
click at [200, 204] on span "PDF" at bounding box center [203, 201] width 10 height 7
click at [232, 203] on span "PDF" at bounding box center [233, 201] width 10 height 7
click at [86, 246] on rect at bounding box center [81, 244] width 14 height 5
click at [99, 246] on li "JPG JPG PHOTO-2025-09-15-10-57-16.jpg" at bounding box center [111, 241] width 27 height 33
click at [135, 246] on icon "PDF" at bounding box center [142, 238] width 14 height 19
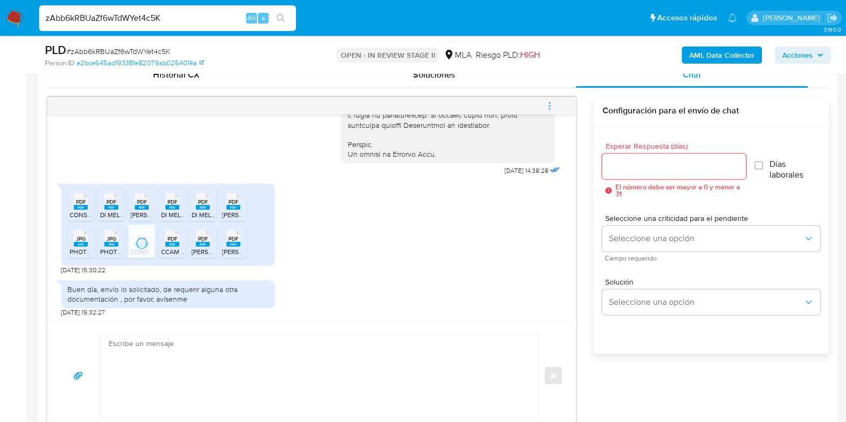
click at [164, 244] on div "PDF PDF" at bounding box center [172, 237] width 22 height 21
click at [193, 243] on div "PDF PDF" at bounding box center [203, 237] width 22 height 21
click at [228, 240] on span "PDF" at bounding box center [233, 238] width 10 height 7
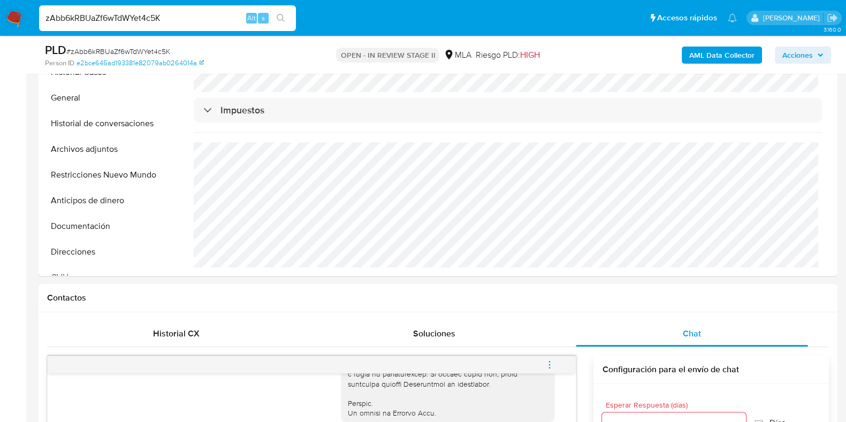
scroll to position [267, 0]
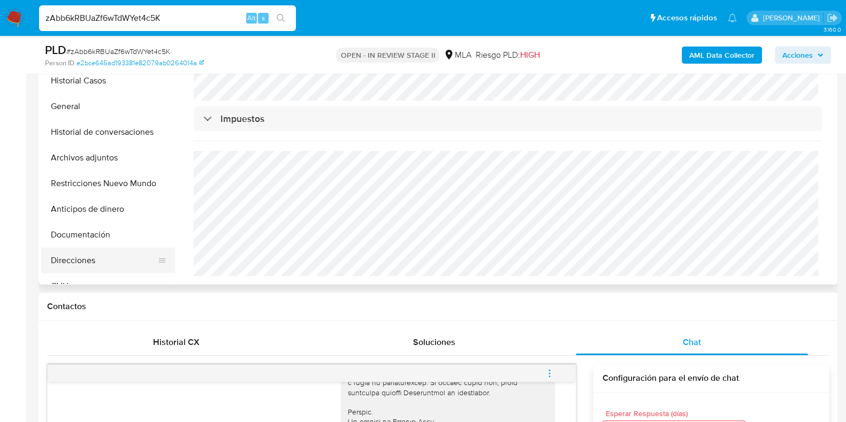
click at [79, 267] on button "Direcciones" at bounding box center [103, 261] width 125 height 26
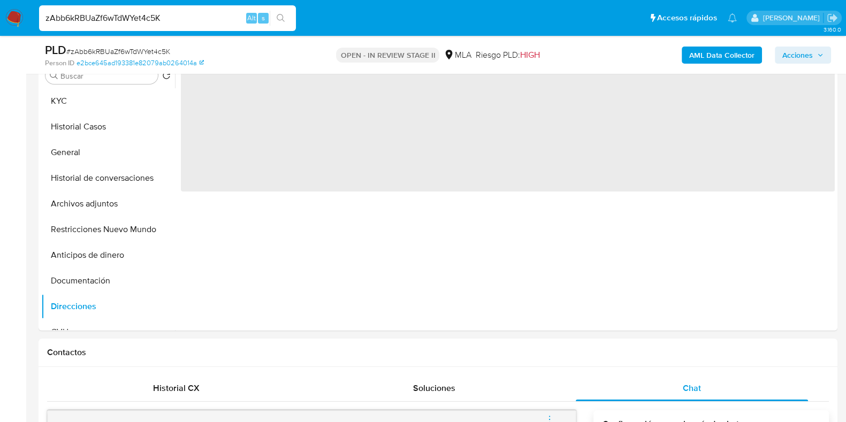
scroll to position [201, 0]
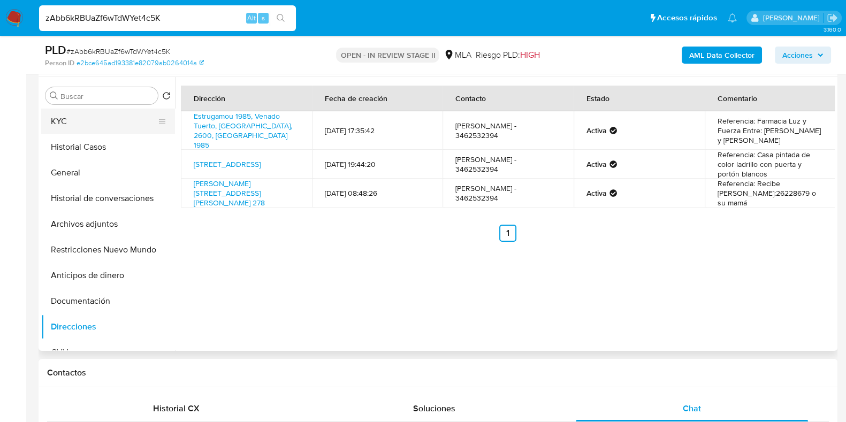
click at [93, 120] on button "KYC" at bounding box center [103, 122] width 125 height 26
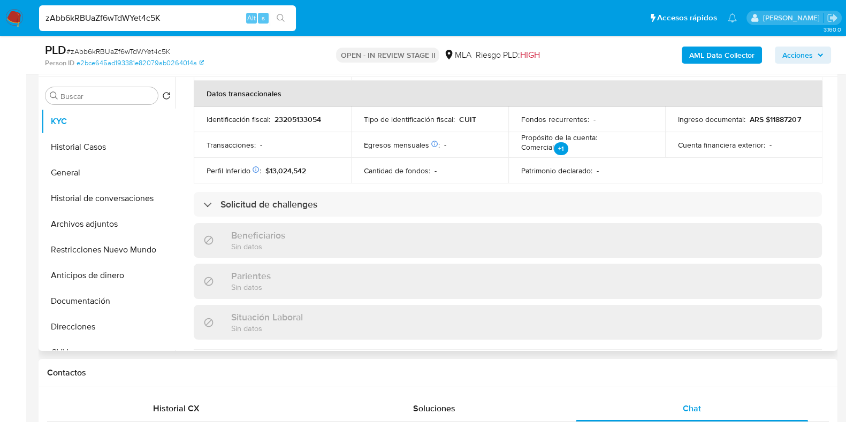
scroll to position [334, 0]
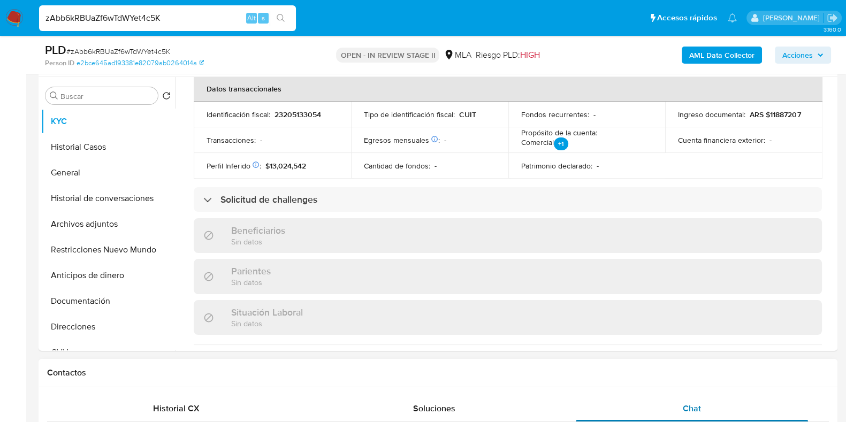
click at [710, 406] on div "Chat" at bounding box center [692, 409] width 232 height 26
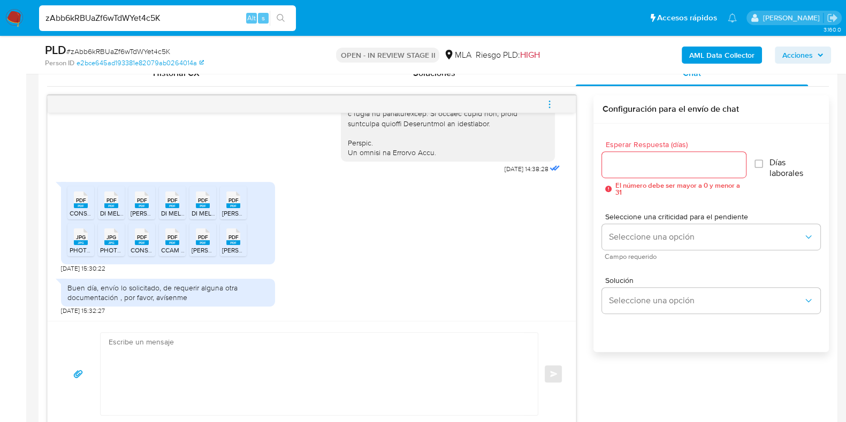
scroll to position [602, 0]
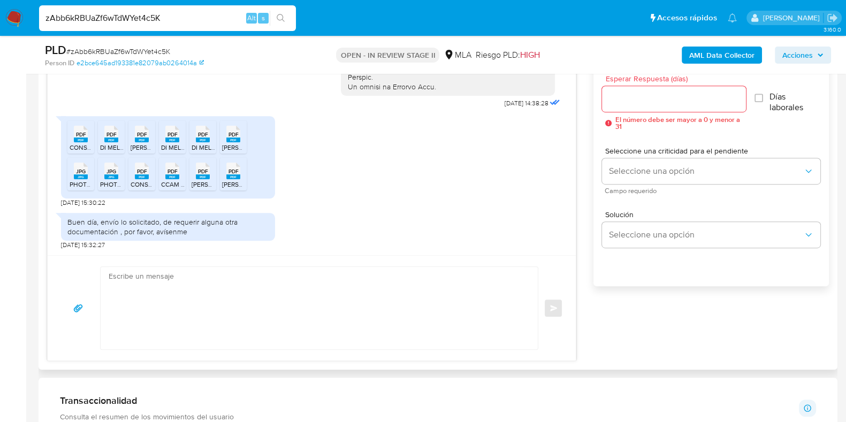
click at [344, 296] on textarea at bounding box center [317, 308] width 416 height 82
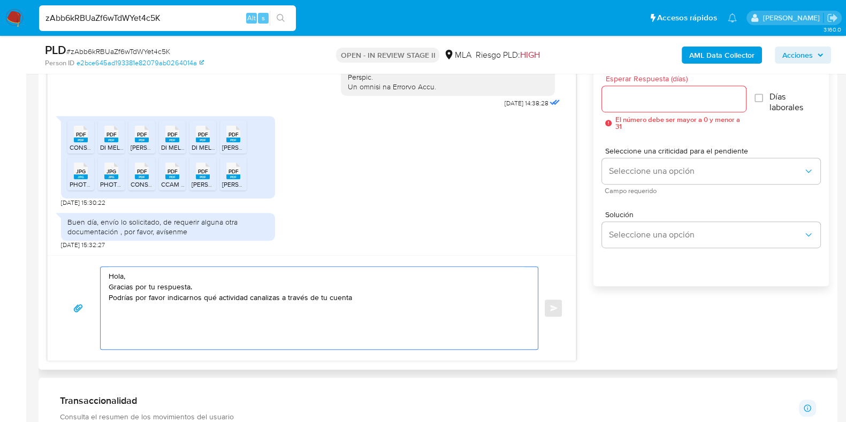
drag, startPoint x: 200, startPoint y: 301, endPoint x: 110, endPoint y: 297, distance: 90.5
click at [110, 297] on textarea "Hola, Gracias por tu respuesta. Podrías por favor indicarnos qué actividad cana…" at bounding box center [317, 308] width 416 height 82
click at [401, 289] on textarea "Hola, Gracias por tu respuesta. Te pedimos por favor nos indiques qué actividad…" at bounding box center [317, 308] width 416 height 82
click at [419, 303] on textarea "Hola, Gracias por tu respuesta. Te pedimos por favor nos indiques qué actividad…" at bounding box center [317, 308] width 416 height 82
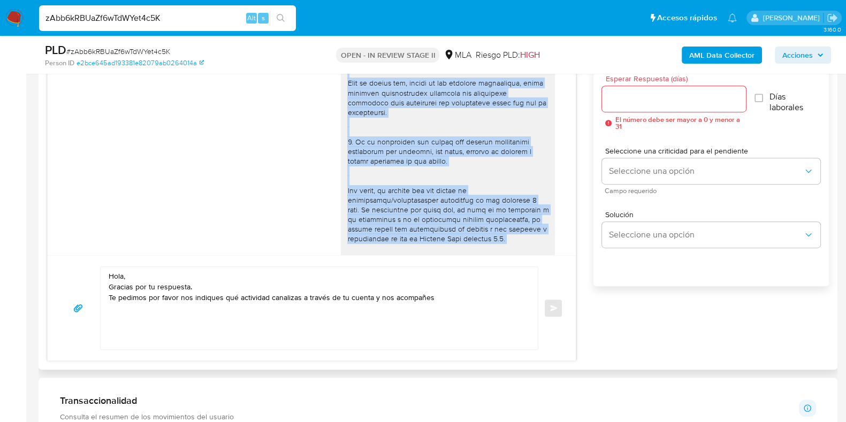
scroll to position [256, 0]
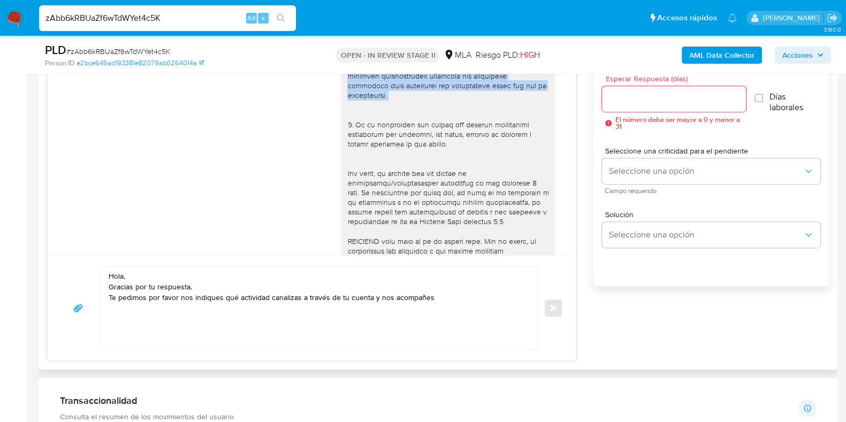
drag, startPoint x: 364, startPoint y: 108, endPoint x: 408, endPoint y: 118, distance: 45.4
click at [408, 118] on div at bounding box center [447, 85] width 201 height 555
copy div "documentación que respalde los ingresos por dicha actividad. A modo de ejemplo,…"
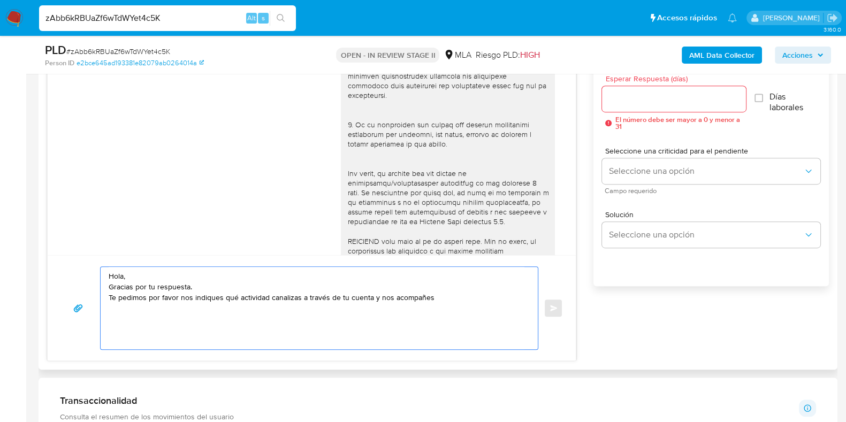
click at [468, 300] on textarea "Hola, Gracias por tu respuesta. Te pedimos por favor nos indiques qué actividad…" at bounding box center [317, 308] width 416 height 82
drag, startPoint x: 455, startPoint y: 299, endPoint x: 373, endPoint y: 298, distance: 81.9
click at [373, 298] on textarea "Hola, Gracias por tu respuesta. Te pedimos por favor nos indiques qué actividad…" at bounding box center [317, 308] width 416 height 82
paste textarea "documentación que respalde los ingresos por dicha actividad. A modo de ejemplo,…"
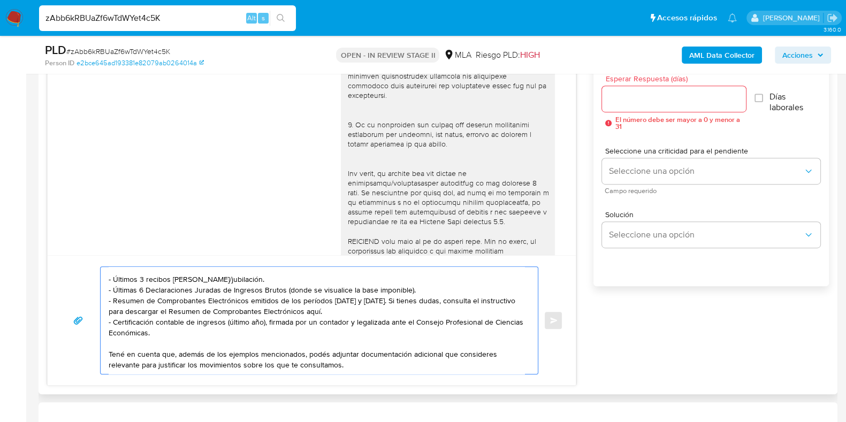
scroll to position [0, 0]
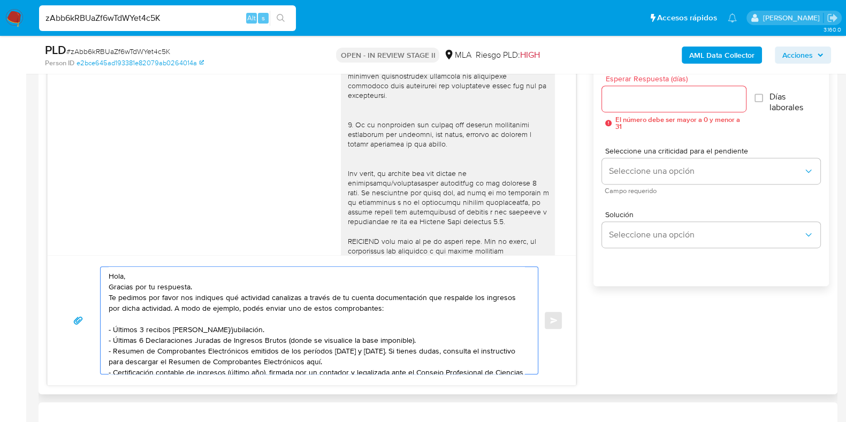
click at [370, 295] on textarea "Hola, Gracias por tu respuesta. Te pedimos por favor nos indiques qué actividad…" at bounding box center [317, 320] width 416 height 107
drag, startPoint x: 242, startPoint y: 328, endPoint x: 103, endPoint y: 330, distance: 139.6
click at [103, 330] on div "Hola, Gracias por tu respuesta. Te pedimos por favor nos indiques qué actividad…" at bounding box center [317, 320] width 432 height 107
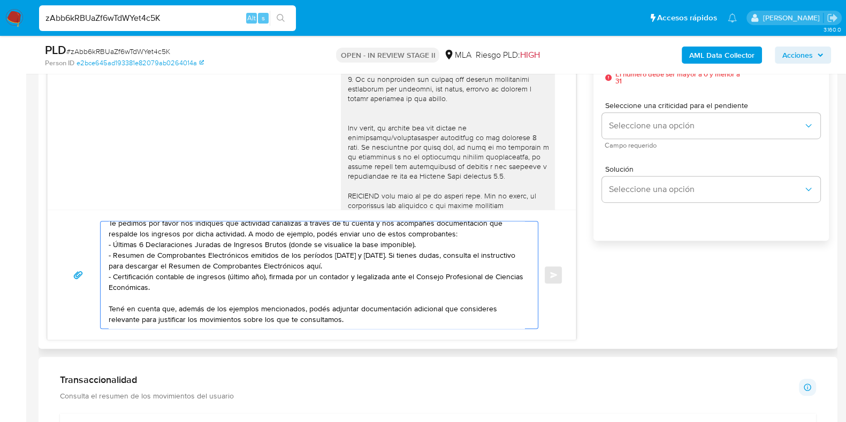
scroll to position [669, 0]
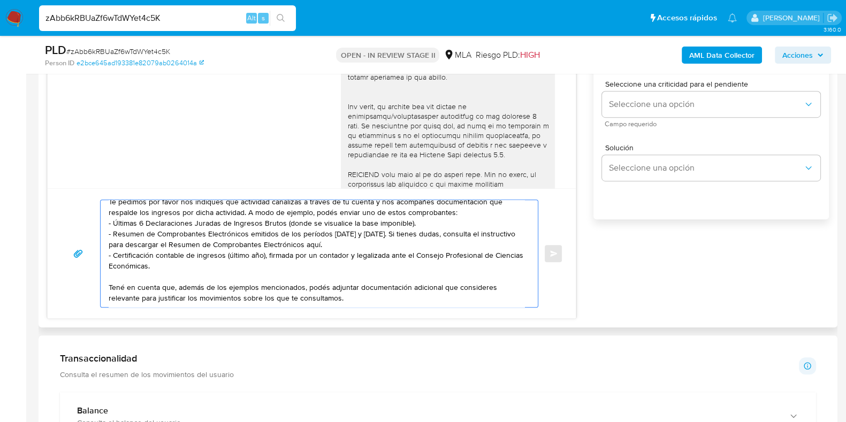
click at [378, 292] on textarea "Hola, Gracias por tu respuesta. Te pedimos por favor nos indiques qué actividad…" at bounding box center [317, 253] width 416 height 107
paste textarea "Aguardamos tu respuesta. Saludos, Equipo [PERSON_NAME] Pago."
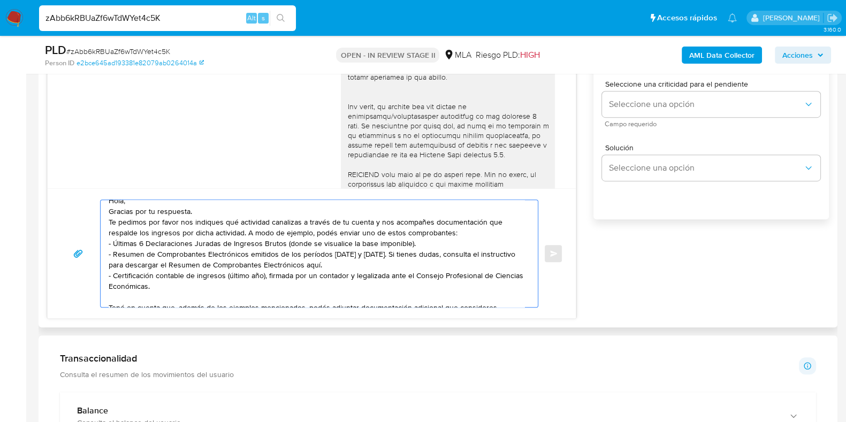
scroll to position [0, 0]
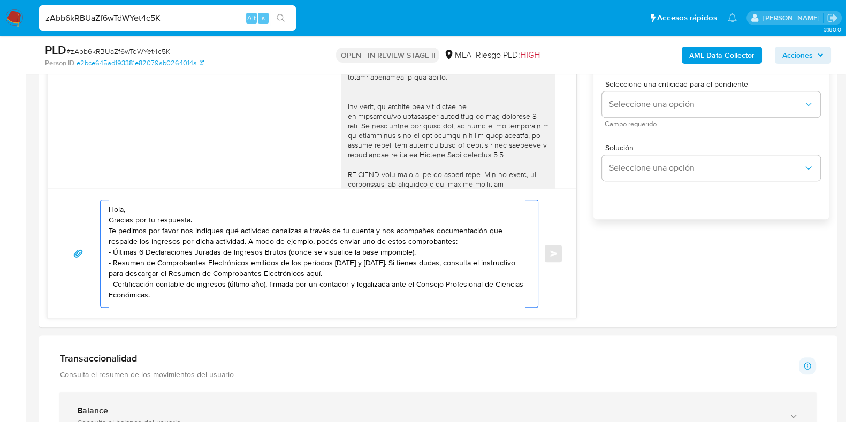
type textarea "Hola, Gracias por tu respuesta. Te pedimos por favor nos indiques qué actividad…"
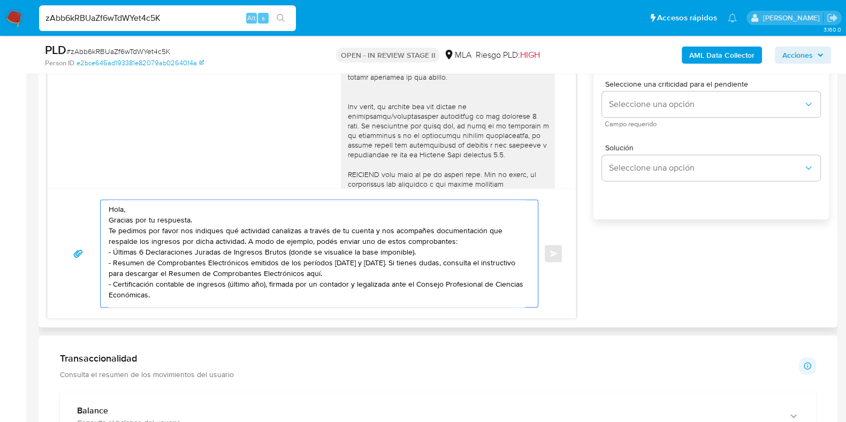
click at [193, 220] on textarea "Hola, Gracias por tu respuesta. Te pedimos por favor nos indiques qué actividad…" at bounding box center [317, 253] width 416 height 107
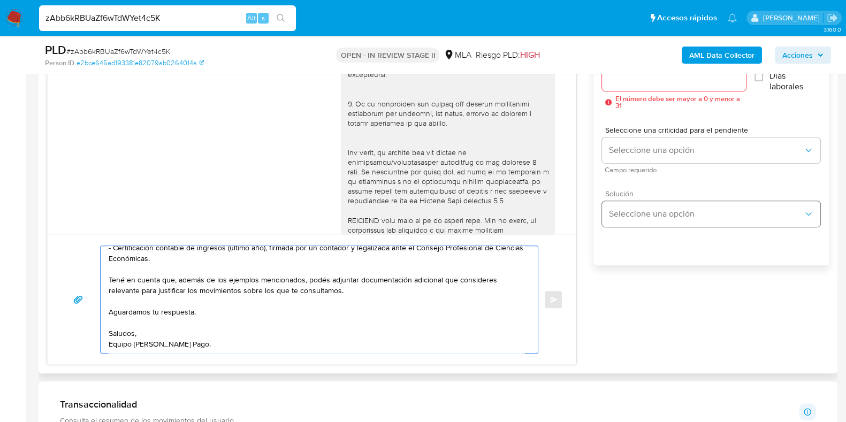
scroll to position [602, 0]
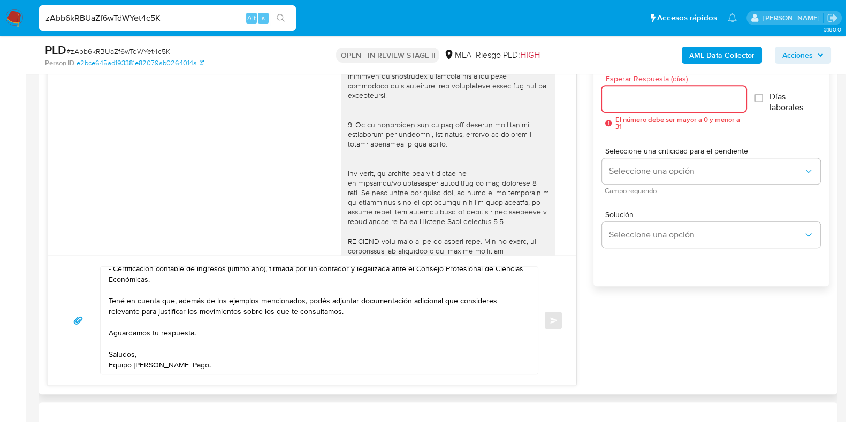
click at [629, 100] on input "Esperar Respuesta (días)" at bounding box center [673, 99] width 143 height 14
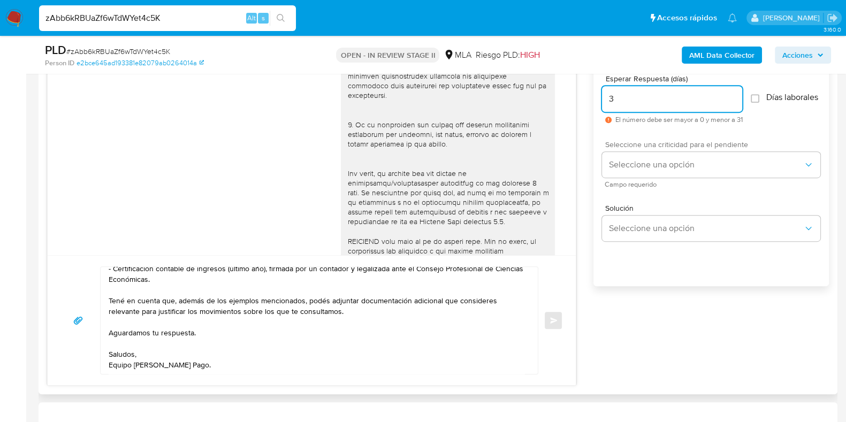
type input "3"
click at [648, 184] on div "Seleccione una criticidad para el pendiente Seleccione una opción Campo requeri…" at bounding box center [711, 164] width 218 height 47
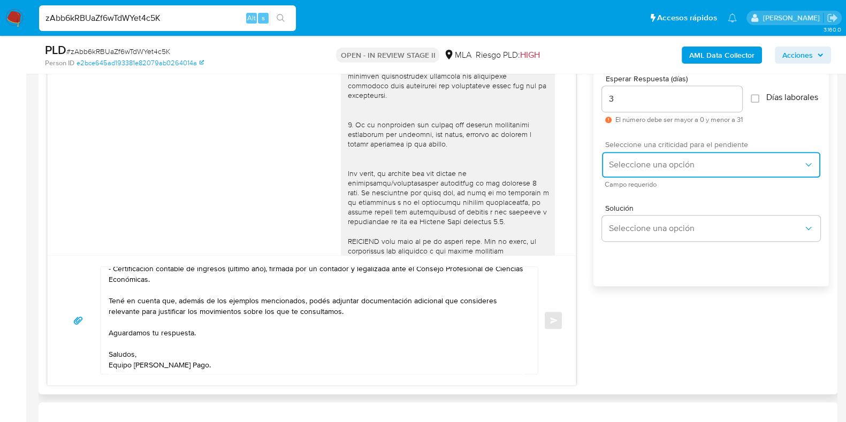
click at [648, 168] on span "Seleccione una opción" at bounding box center [705, 164] width 195 height 11
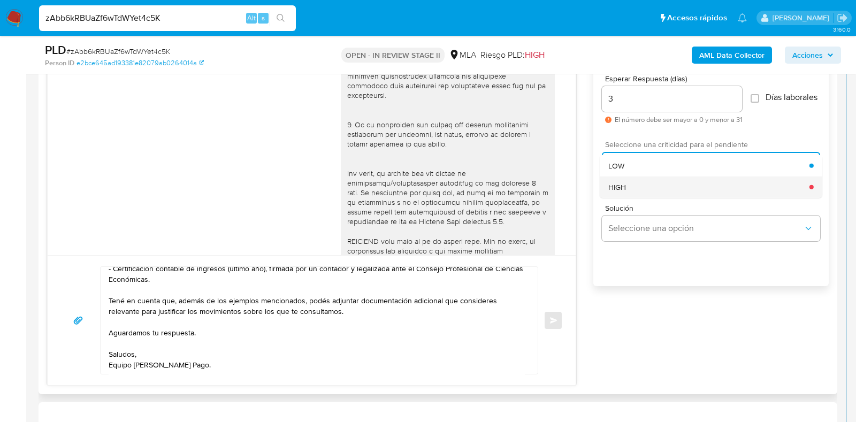
click at [654, 197] on div "HIGH" at bounding box center [708, 186] width 201 height 21
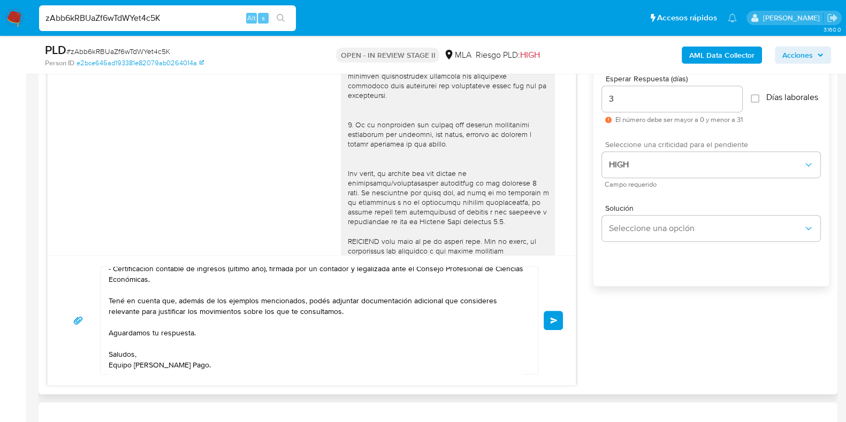
click at [560, 319] on button "Enviar" at bounding box center [553, 320] width 19 height 19
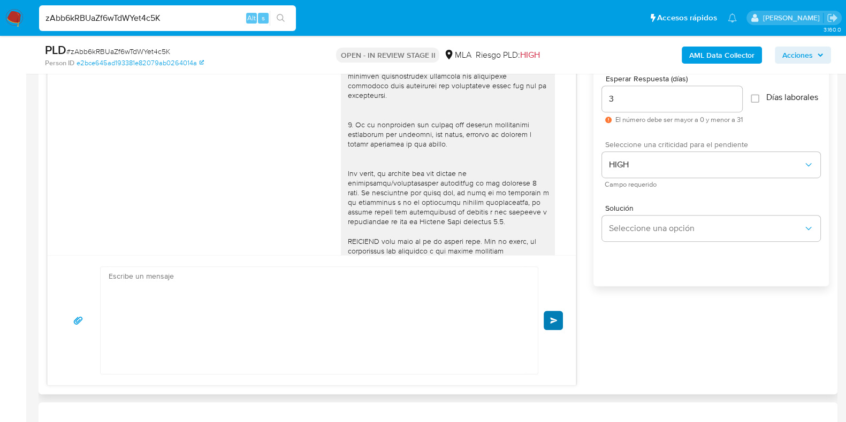
scroll to position [820, 0]
